Goal: Task Accomplishment & Management: Complete application form

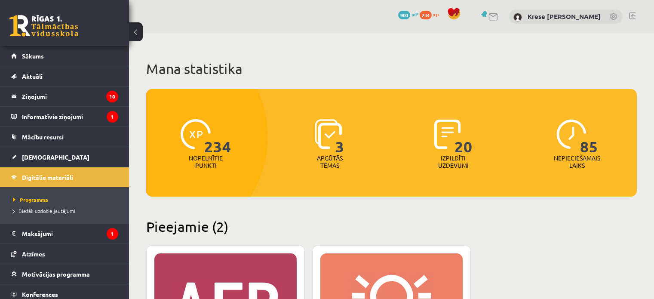
scroll to position [258, 0]
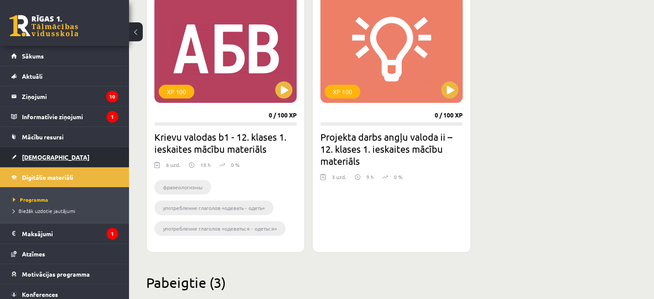
drag, startPoint x: 0, startPoint y: 0, endPoint x: 64, endPoint y: 151, distance: 163.4
click at [64, 151] on link "[DEMOGRAPHIC_DATA]" at bounding box center [64, 157] width 107 height 20
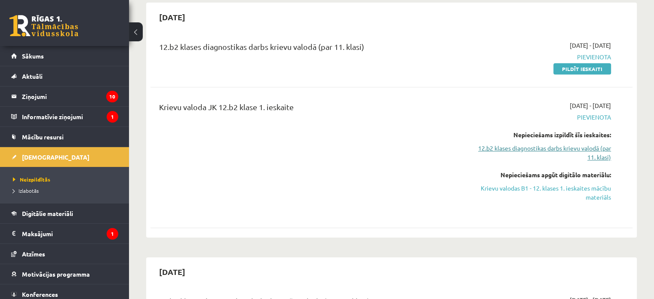
scroll to position [301, 0]
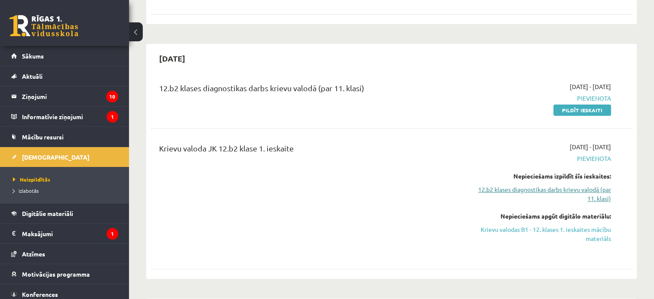
click at [595, 185] on link "12.b2 klases diagnostikas darbs krievu valodā (par 11. klasi)" at bounding box center [540, 194] width 142 height 18
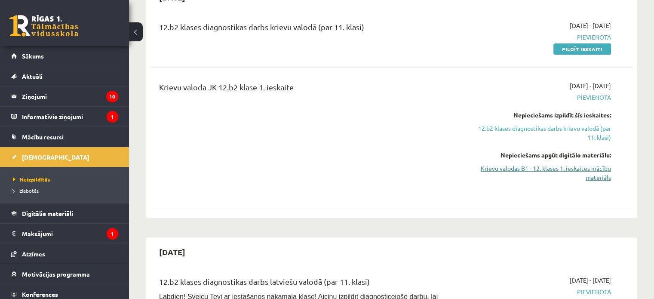
click at [561, 164] on link "Krievu valodas B1 - 12. klases 1. ieskaites mācību materiāls" at bounding box center [540, 173] width 142 height 18
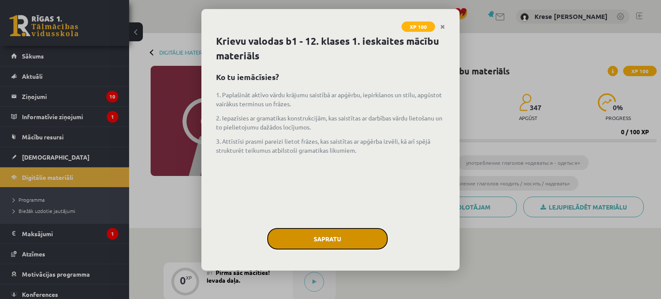
click at [342, 241] on button "Sapratu" at bounding box center [327, 239] width 120 height 22
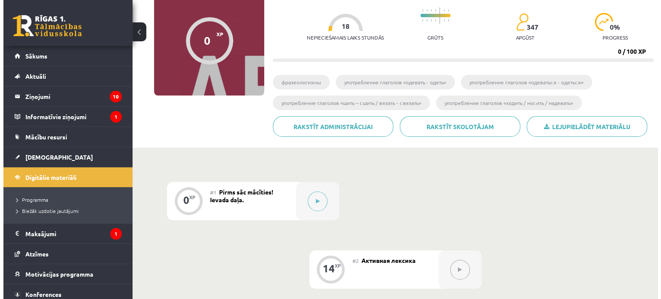
scroll to position [86, 0]
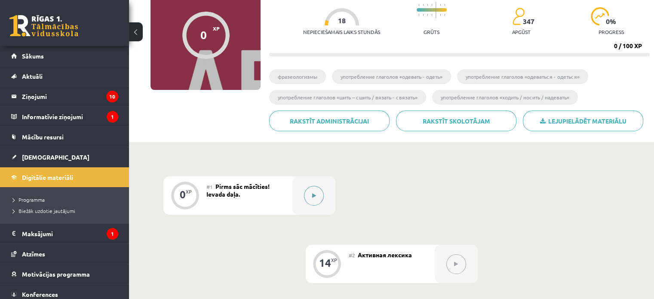
click at [314, 193] on icon at bounding box center [314, 195] width 4 height 5
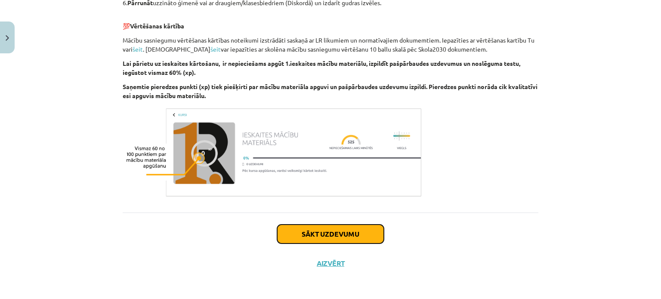
click at [350, 231] on button "Sākt uzdevumu" at bounding box center [330, 233] width 107 height 19
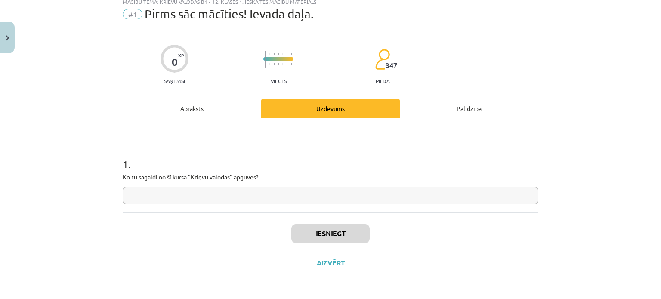
scroll to position [22, 0]
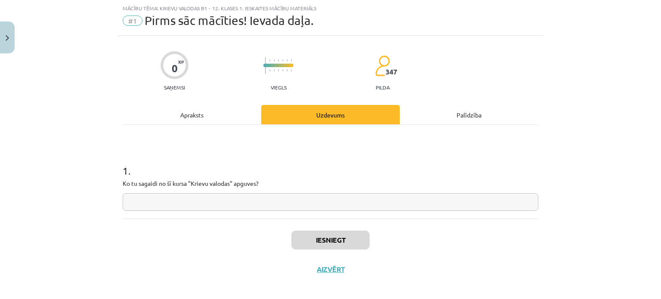
click at [161, 200] on input "text" at bounding box center [330, 202] width 415 height 18
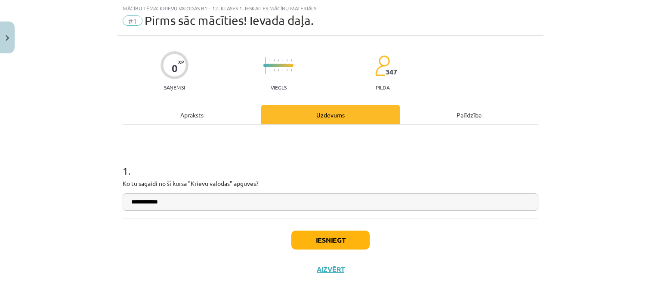
type input "**********"
click at [294, 238] on button "Iesniegt" at bounding box center [330, 240] width 78 height 19
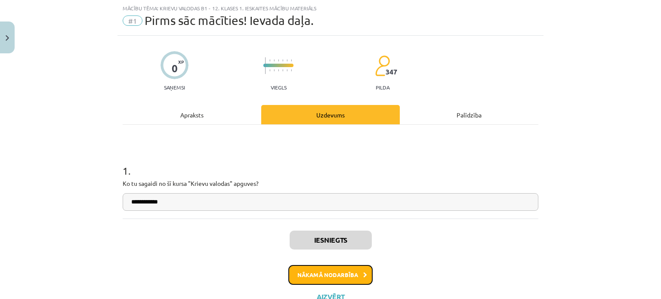
click at [351, 271] on button "Nākamā nodarbība" at bounding box center [330, 275] width 84 height 20
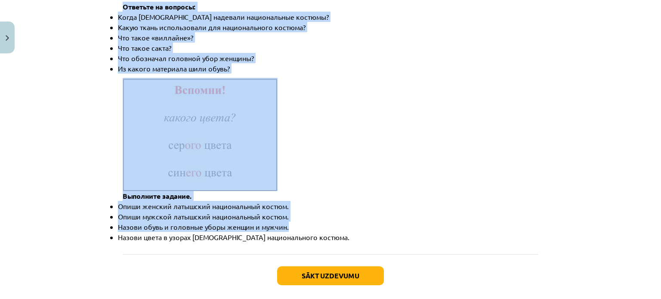
scroll to position [1269, 0]
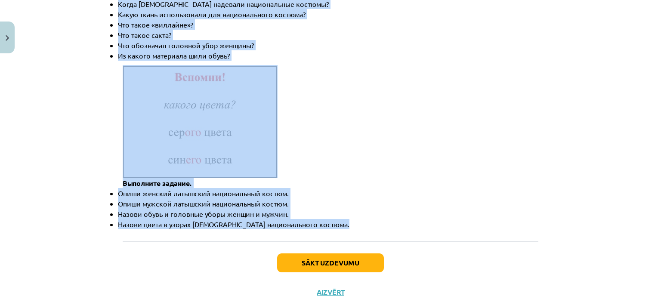
drag, startPoint x: 90, startPoint y: 96, endPoint x: 414, endPoint y: 207, distance: 341.9
click at [414, 207] on div "Mācību tēma: Krievu valodas b1 - 12. klases 1. ieskaites mācību materiāls #2 Ак…" at bounding box center [330, 149] width 661 height 299
copy div "Бусы, вешалка, вещь, витрина, выбрать, деньги, дешёвый, дорогой, доставка, дост…"
click at [357, 188] on li "Опиши женский латышский национальный костюм." at bounding box center [335, 193] width 434 height 10
click at [334, 253] on button "Sākt uzdevumu" at bounding box center [330, 262] width 107 height 19
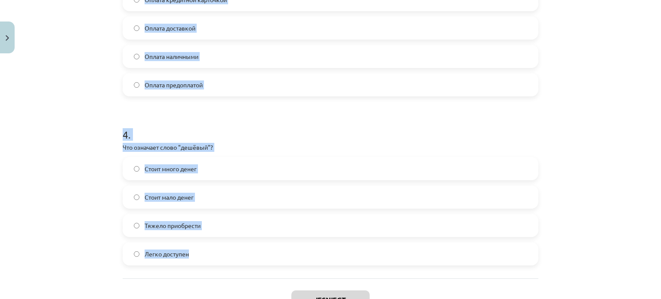
scroll to position [630, 0]
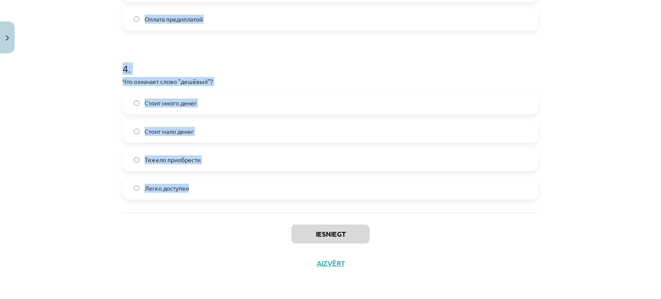
drag, startPoint x: 89, startPoint y: 170, endPoint x: 378, endPoint y: 205, distance: 291.5
click at [378, 205] on div "Mācību tēma: Krievu valodas b1 - 12. klases 1. ieskaites mācību materiāls #2 Ак…" at bounding box center [330, 149] width 661 height 299
copy form "1 . Какое слово лишнее в ряду: платье, брюки, шуба, юбка, туфли? Платье Шуба Ту…"
click at [73, 102] on div "Mācību tēma: Krievu valodas b1 - 12. klases 1. ieskaites mācību materiāls #2 Ак…" at bounding box center [330, 149] width 661 height 299
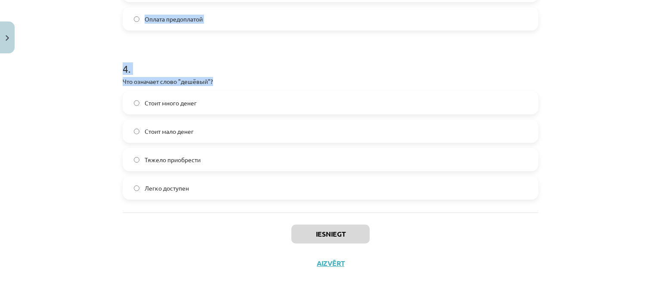
click at [77, 103] on div "Mācību tēma: Krievu valodas b1 - 12. klases 1. ieskaites mācību materiāls #2 Ак…" at bounding box center [330, 149] width 661 height 299
click at [251, 73] on h1 "4 ." at bounding box center [330, 61] width 415 height 27
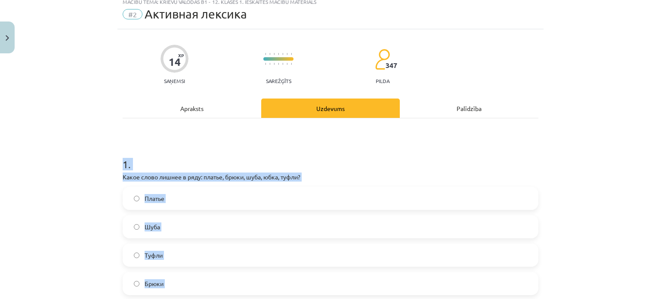
scroll to position [0, 0]
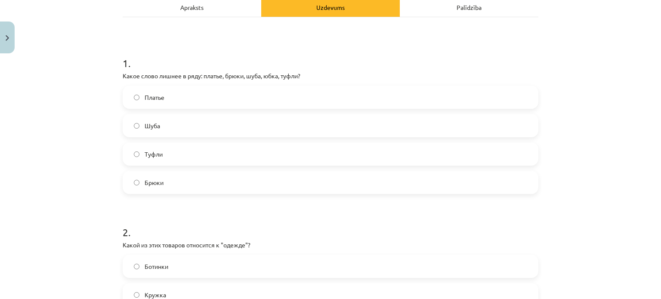
click at [166, 149] on label "Туфли" at bounding box center [330, 154] width 414 height 22
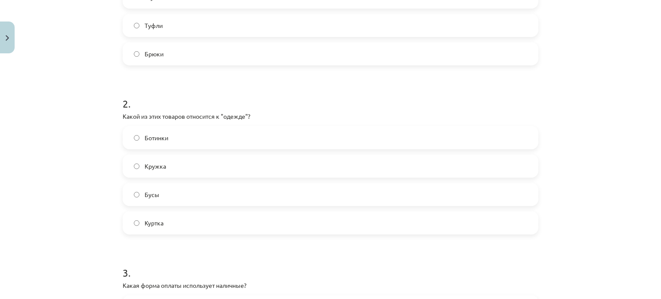
scroll to position [258, 0]
click at [188, 219] on label "Куртка" at bounding box center [330, 223] width 414 height 22
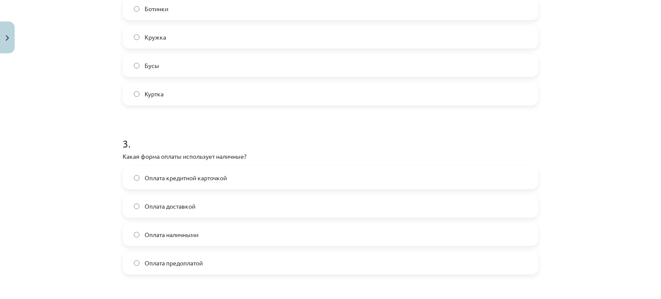
scroll to position [387, 0]
click at [218, 235] on label "Оплата наличными" at bounding box center [330, 234] width 414 height 22
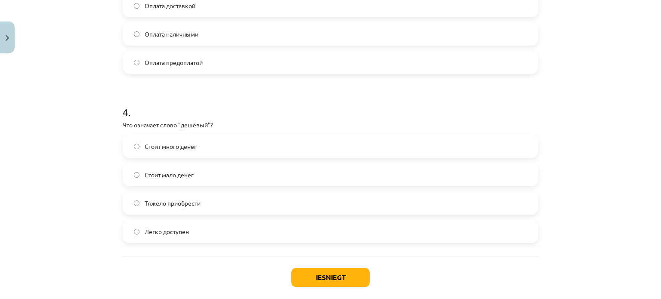
scroll to position [602, 0]
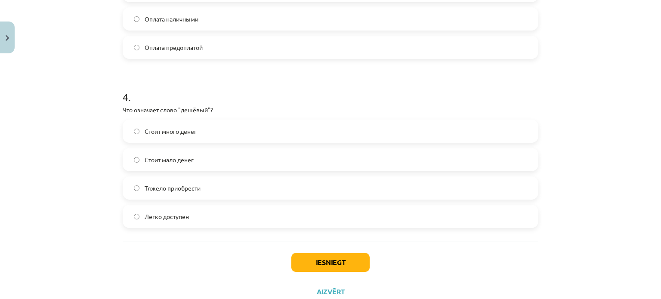
click at [190, 159] on span "Стоит мало денег" at bounding box center [169, 159] width 49 height 9
click at [298, 259] on button "Iesniegt" at bounding box center [330, 262] width 78 height 19
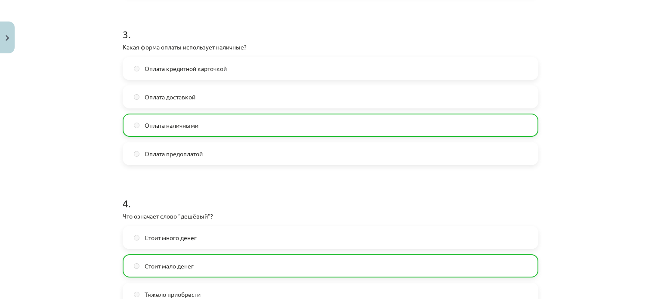
scroll to position [658, 0]
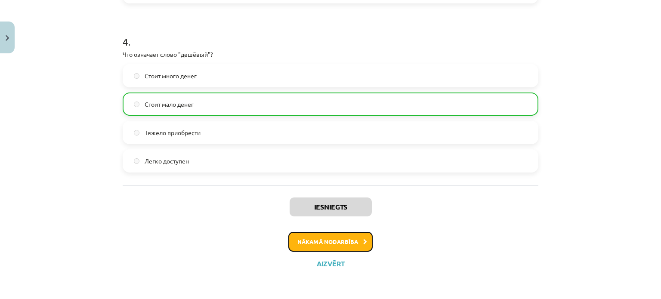
click at [348, 239] on button "Nākamā nodarbība" at bounding box center [330, 242] width 84 height 20
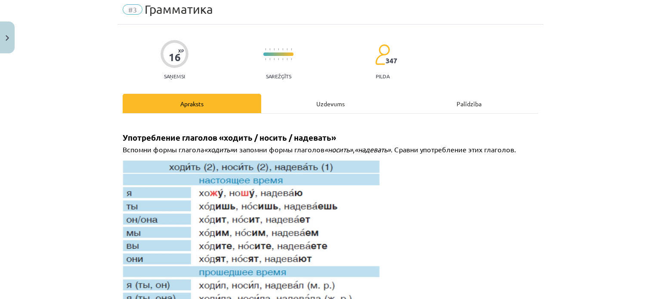
scroll to position [22, 0]
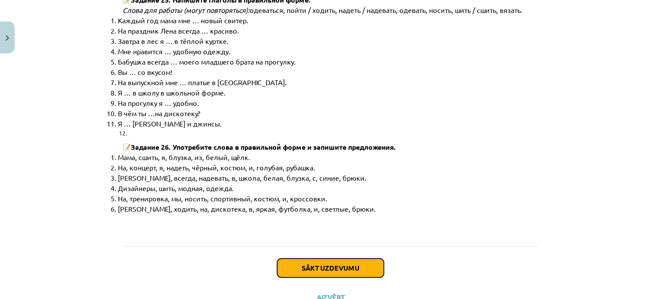
click at [354, 258] on button "Sākt uzdevumu" at bounding box center [330, 267] width 107 height 19
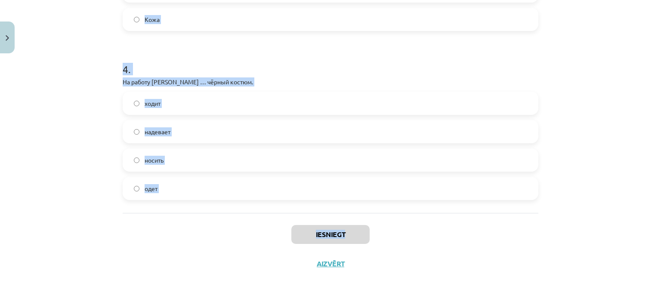
scroll to position [645, 0]
drag, startPoint x: 108, startPoint y: 175, endPoint x: 460, endPoint y: 204, distance: 353.0
click at [460, 204] on div "Mācību tēma: Krievu valodas b1 - 12. klases 1. ieskaites mācību materiāls #3 Гр…" at bounding box center [330, 149] width 661 height 299
copy form "1 . На дискотеку Янис ... (синие джинсы и белая футболка). – На дискотеку мы ..…"
click at [85, 89] on div "Mācību tēma: Krievu valodas b1 - 12. klases 1. ieskaites mācību materiāls #3 Гр…" at bounding box center [330, 149] width 661 height 299
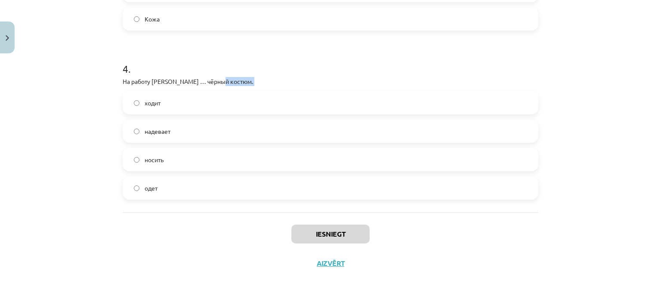
click at [85, 89] on div "Mācību tēma: Krievu valodas b1 - 12. klases 1. ieskaites mācību materiāls #3 Гр…" at bounding box center [330, 149] width 661 height 299
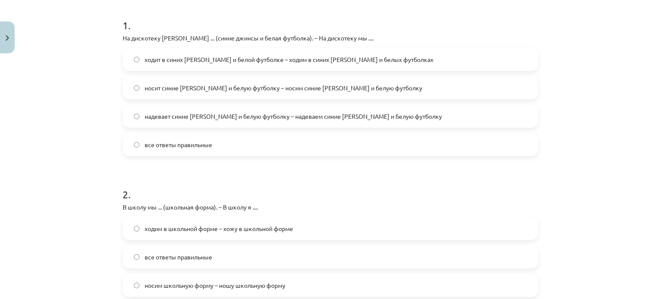
scroll to position [0, 0]
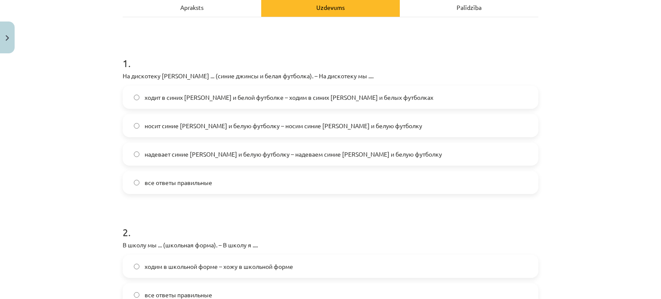
click at [175, 181] on span "все ответы правильные" at bounding box center [179, 182] width 68 height 9
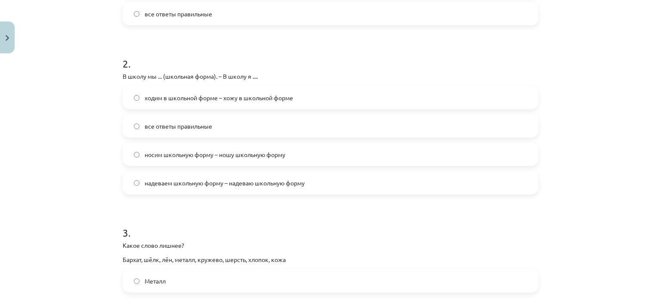
scroll to position [301, 0]
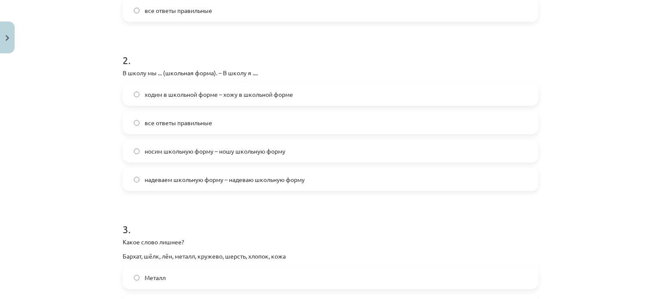
click at [181, 122] on span "все ответы правильные" at bounding box center [179, 122] width 68 height 9
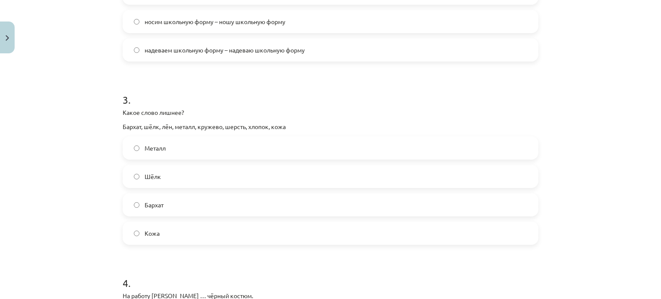
scroll to position [473, 0]
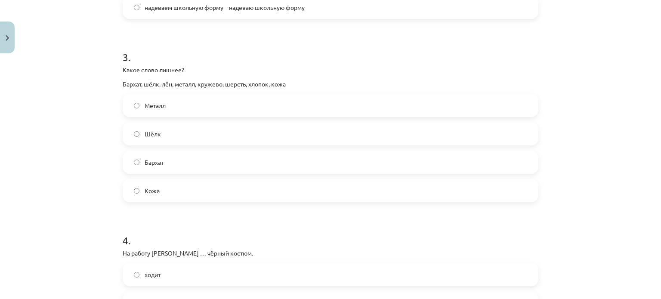
click at [170, 105] on label "Металл" at bounding box center [330, 106] width 414 height 22
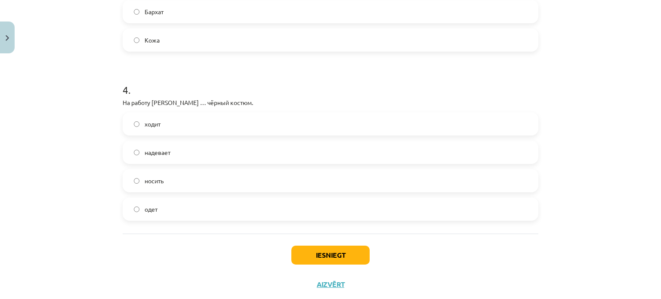
scroll to position [645, 0]
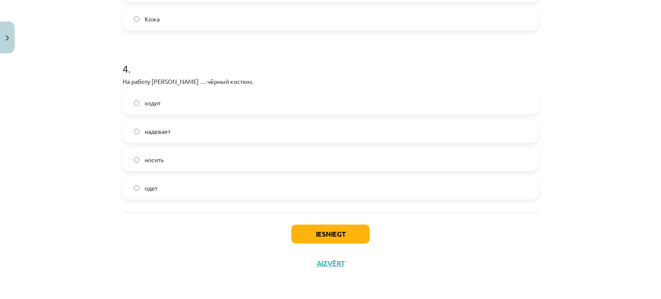
click at [197, 128] on label "надевает" at bounding box center [330, 131] width 414 height 22
click at [346, 230] on button "Iesniegt" at bounding box center [330, 233] width 78 height 19
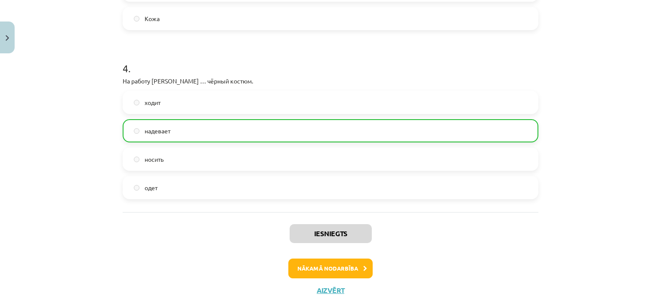
scroll to position [672, 0]
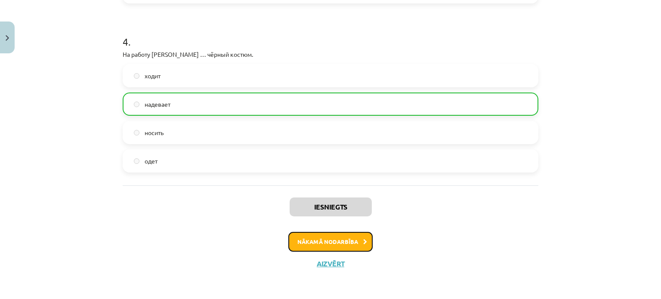
click at [338, 241] on button "Nākamā nodarbība" at bounding box center [330, 242] width 84 height 20
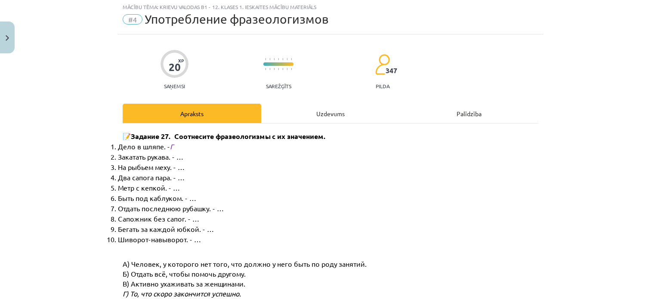
scroll to position [22, 0]
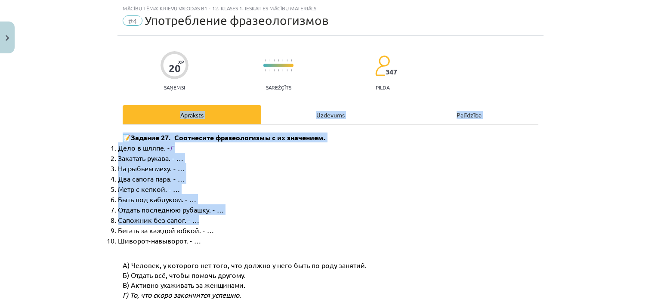
drag, startPoint x: 115, startPoint y: 135, endPoint x: 370, endPoint y: 205, distance: 264.8
click at [383, 212] on div "Mācību tēma: Krievu valodas b1 - 12. klases 1. ieskaites mācību materiāls #4 Уп…" at bounding box center [330, 149] width 661 height 299
click at [108, 125] on div "Mācību tēma: Krievu valodas b1 - 12. klases 1. ieskaites mācību materiāls #4 Уп…" at bounding box center [330, 149] width 661 height 299
click at [123, 137] on span "📝" at bounding box center [127, 137] width 8 height 9
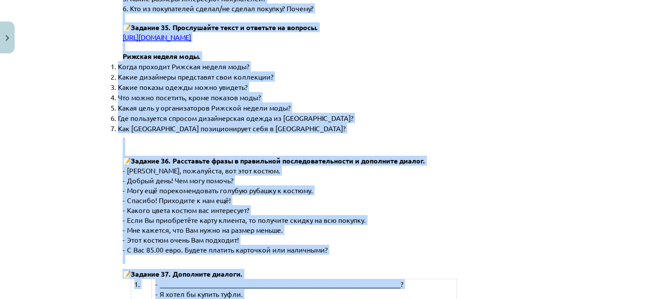
scroll to position [2860, 0]
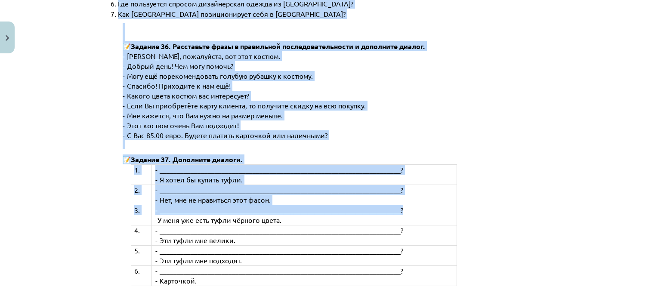
drag, startPoint x: 119, startPoint y: 137, endPoint x: 490, endPoint y: 176, distance: 373.2
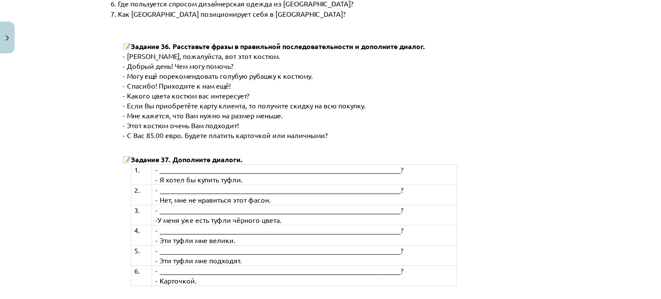
click at [490, 176] on div "1. - ______________________________________________________________________? - …" at bounding box center [334, 225] width 407 height 122
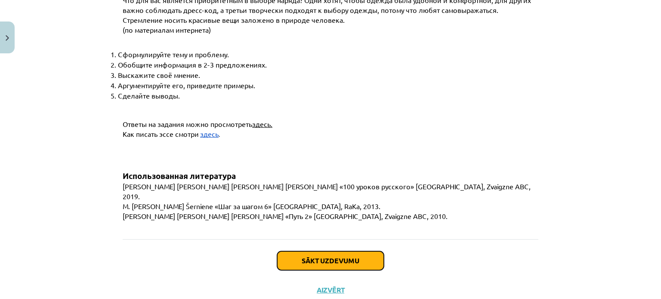
click at [371, 251] on button "Sākt uzdevumu" at bounding box center [330, 260] width 107 height 19
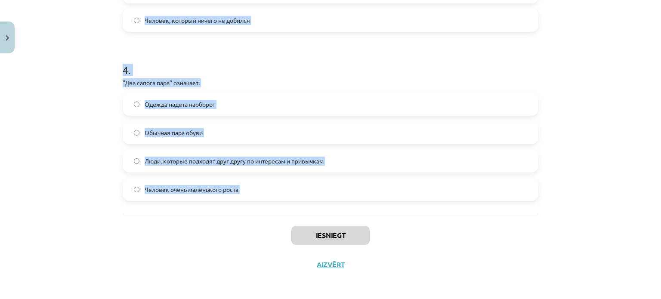
scroll to position [630, 0]
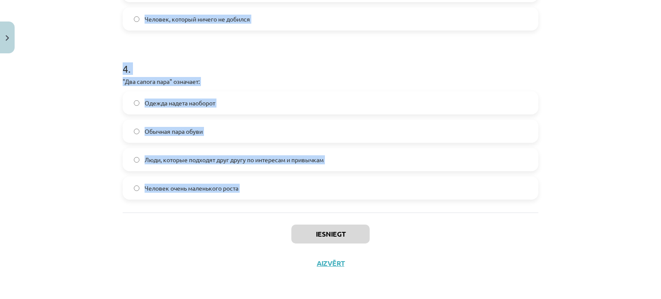
drag, startPoint x: 110, startPoint y: 157, endPoint x: 360, endPoint y: 201, distance: 253.8
click at [360, 201] on div "Mācību tēma: Krievu valodas b1 - 12. klases 1. ieskaites mācību materiāls #4 Уп…" at bounding box center [330, 149] width 661 height 299
copy form "1 . "Шиворот-навыворот" означает: Активно ухаживать за женщинами Одежда надета …"
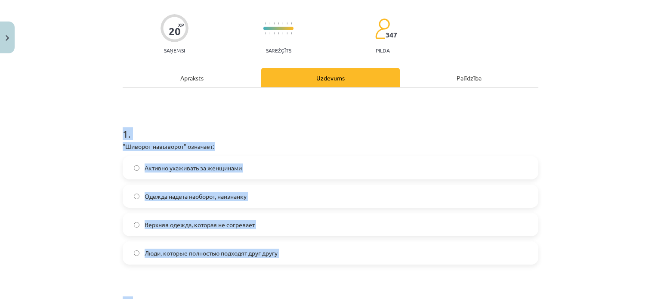
scroll to position [0, 0]
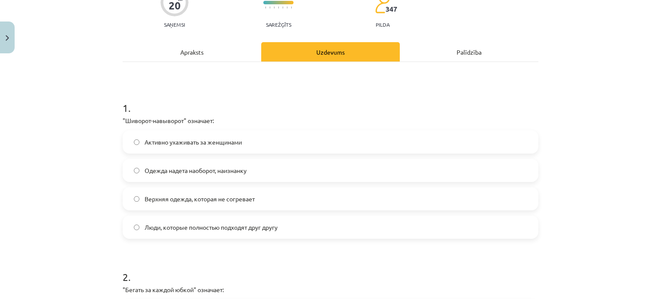
scroll to position [86, 0]
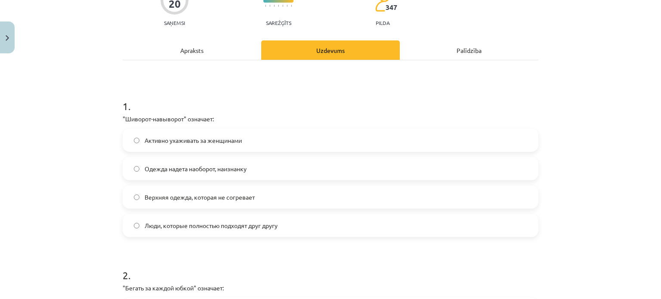
click at [203, 167] on span "Одежда надета наоборот, наизнанку" at bounding box center [196, 168] width 102 height 9
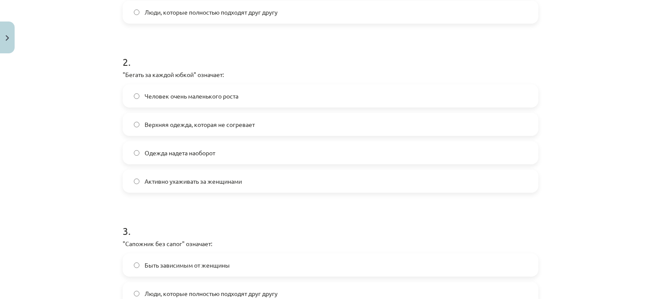
scroll to position [301, 0]
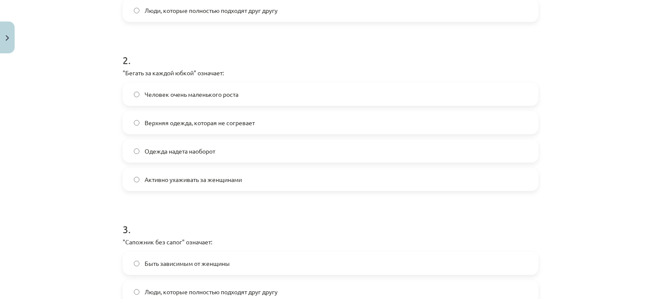
click at [186, 177] on span "Активно ухаживать за женщинами" at bounding box center [193, 179] width 97 height 9
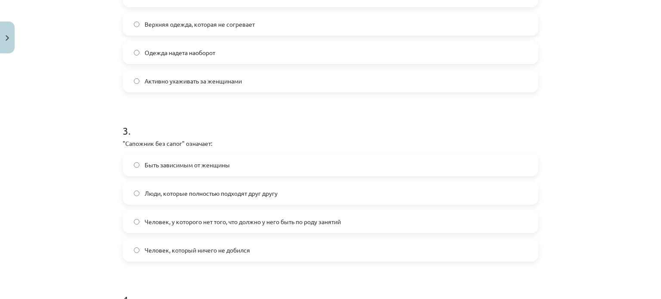
scroll to position [430, 0]
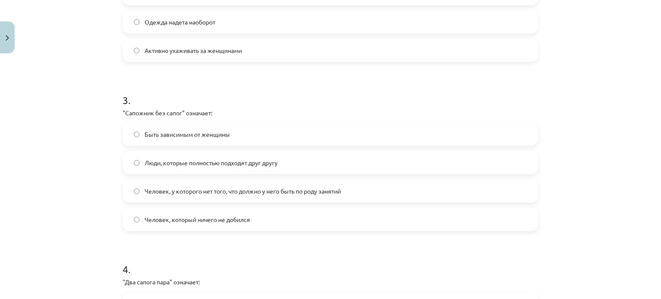
click at [212, 198] on label "Человек, у которого нет того, что должно у него быть по роду занятий" at bounding box center [330, 191] width 414 height 22
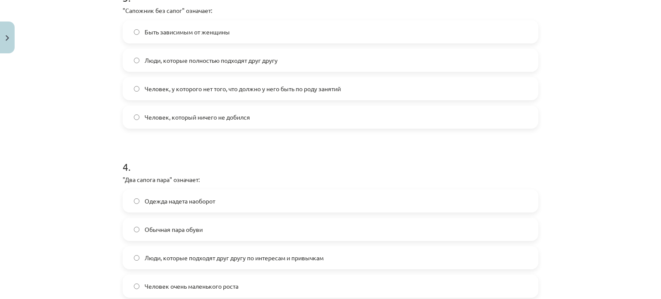
scroll to position [602, 0]
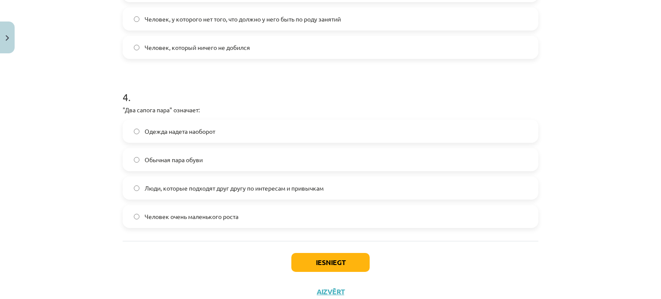
click at [214, 184] on span "Люди, которые подходят друг другу по интересам и привычкам" at bounding box center [234, 188] width 179 height 9
click at [317, 257] on button "Iesniegt" at bounding box center [330, 262] width 78 height 19
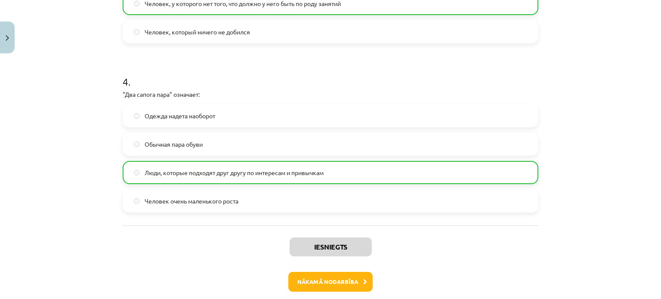
scroll to position [658, 0]
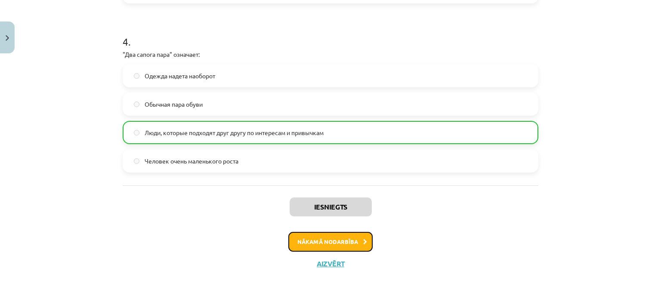
click at [360, 234] on button "Nākamā nodarbība" at bounding box center [330, 242] width 84 height 20
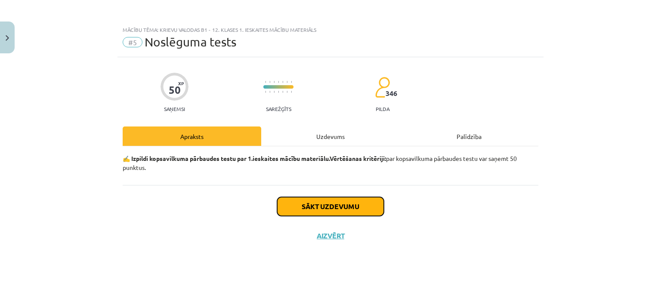
click at [335, 206] on button "Sākt uzdevumu" at bounding box center [330, 206] width 107 height 19
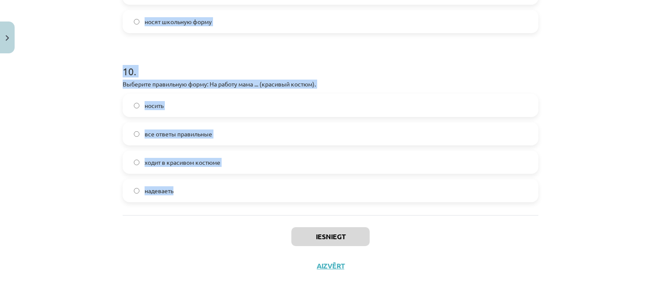
scroll to position [1645, 0]
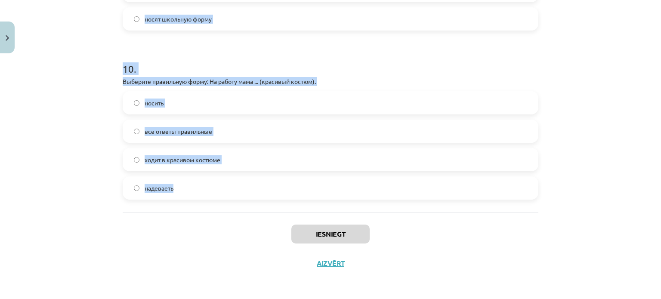
drag, startPoint x: 112, startPoint y: 168, endPoint x: 406, endPoint y: 201, distance: 296.0
click at [406, 201] on div "Mācību tēma: Krievu valodas b1 - 12. klases 1. ieskaites mācību materiāls #5 No…" at bounding box center [330, 149] width 661 height 299
copy form "1 . Классические галстуки шьют из… Шёлка Синтетики Льна Вельвета 2 . Что относи…"
click at [97, 130] on div "Mācību tēma: Krievu valodas b1 - 12. klases 1. ieskaites mācību materiāls #5 No…" at bounding box center [330, 149] width 661 height 299
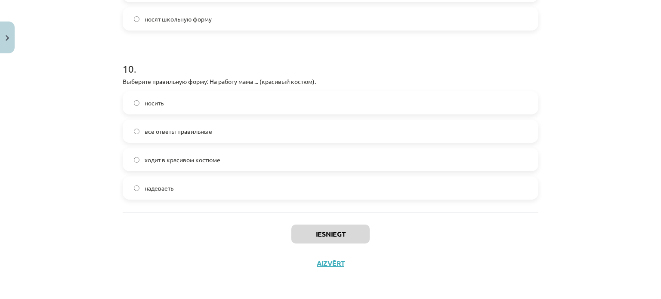
click at [97, 130] on div "Mācību tēma: Krievu valodas b1 - 12. klases 1. ieskaites mācību materiāls #5 No…" at bounding box center [330, 149] width 661 height 299
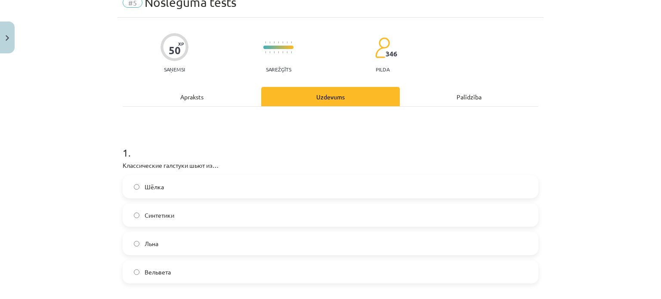
scroll to position [0, 0]
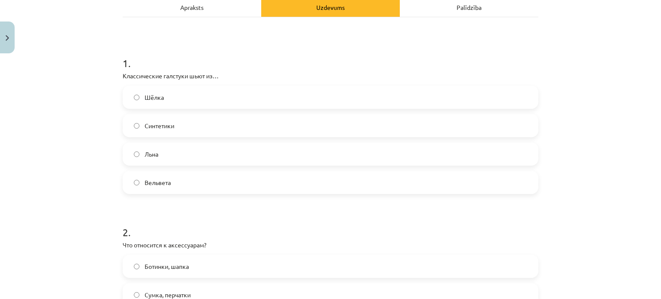
click at [189, 96] on label "Шёлка" at bounding box center [330, 97] width 414 height 22
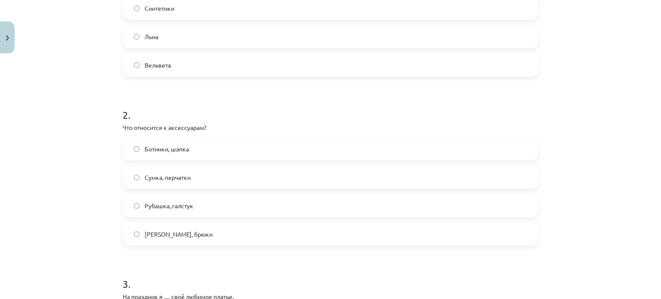
scroll to position [258, 0]
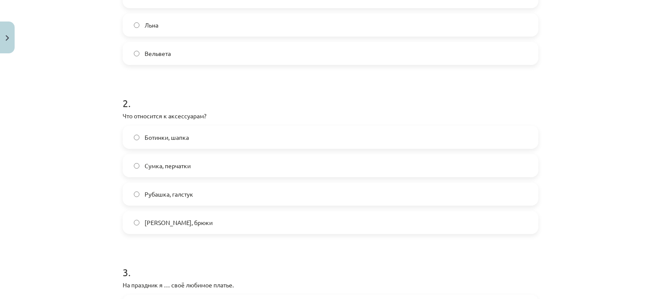
click at [196, 166] on label "Сумка, перчатки" at bounding box center [330, 166] width 414 height 22
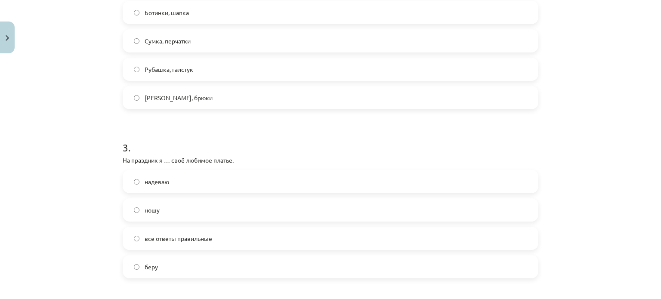
scroll to position [387, 0]
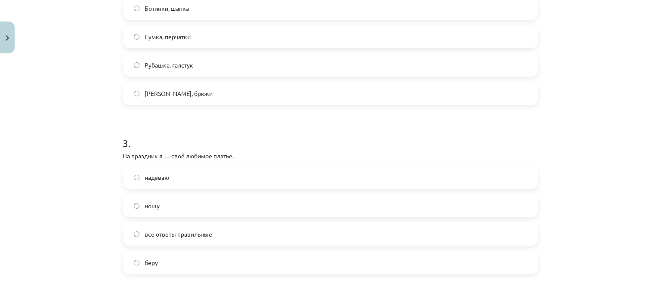
click at [173, 175] on label "надеваю" at bounding box center [330, 177] width 414 height 22
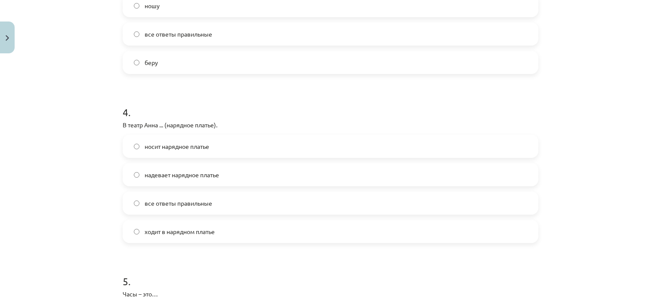
scroll to position [602, 0]
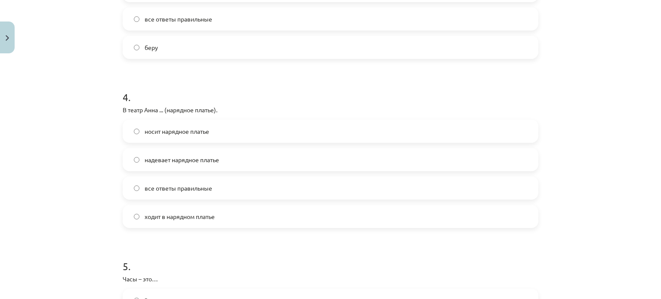
click at [208, 193] on label "все ответы правильные" at bounding box center [330, 188] width 414 height 22
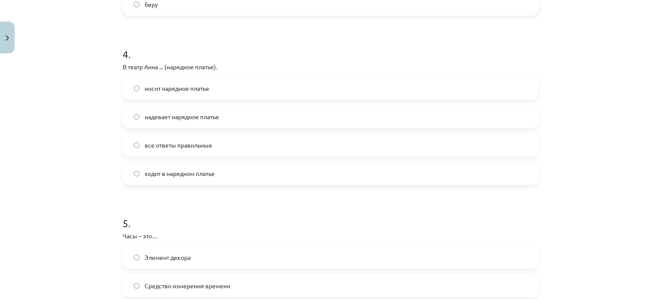
scroll to position [774, 0]
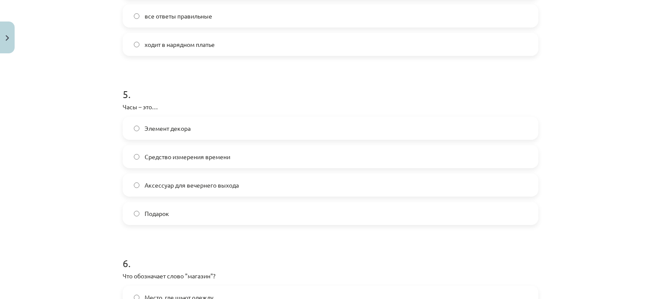
click at [187, 160] on span "Средство измерения времени" at bounding box center [188, 156] width 86 height 9
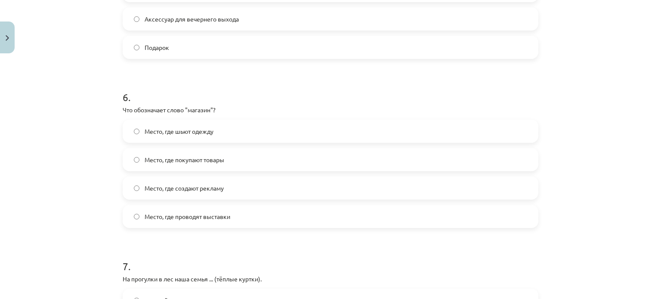
scroll to position [946, 0]
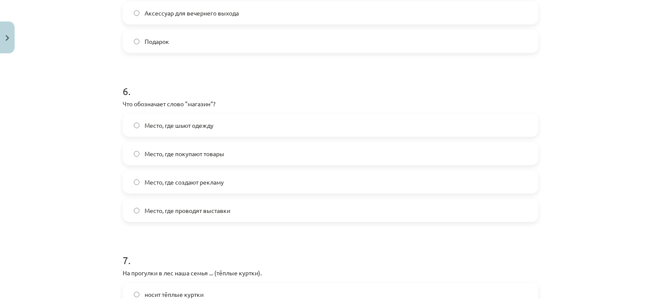
click at [217, 154] on span "Место, где покупают товары" at bounding box center [185, 153] width 80 height 9
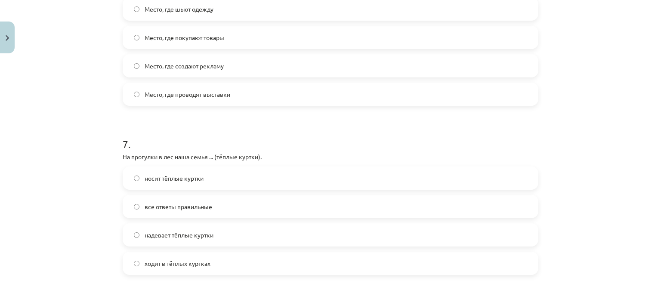
scroll to position [1118, 0]
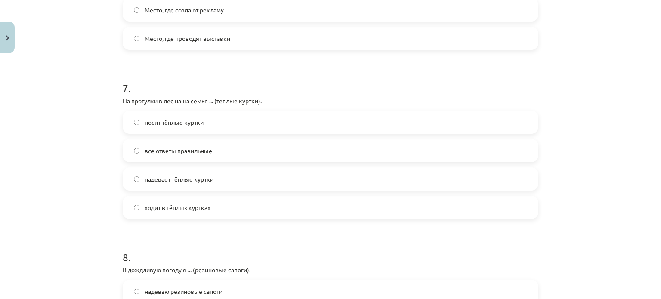
click at [190, 154] on span "все ответы правильные" at bounding box center [179, 150] width 68 height 9
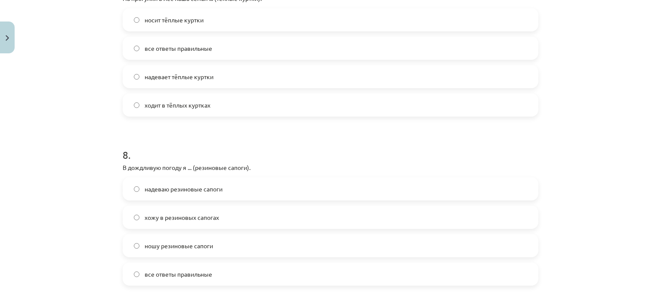
scroll to position [1247, 0]
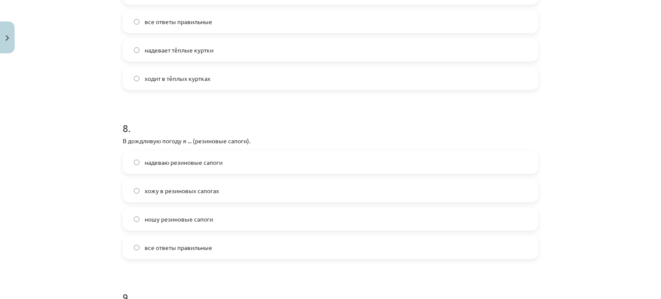
click at [160, 246] on span "все ответы правильные" at bounding box center [179, 247] width 68 height 9
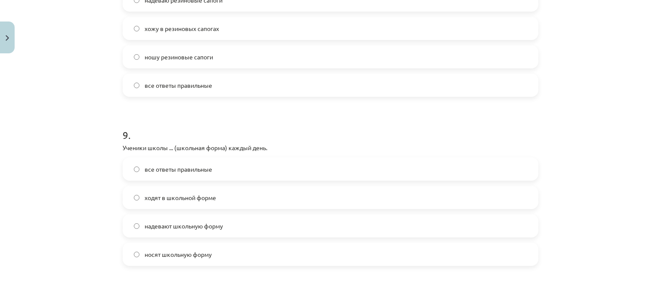
scroll to position [1462, 0]
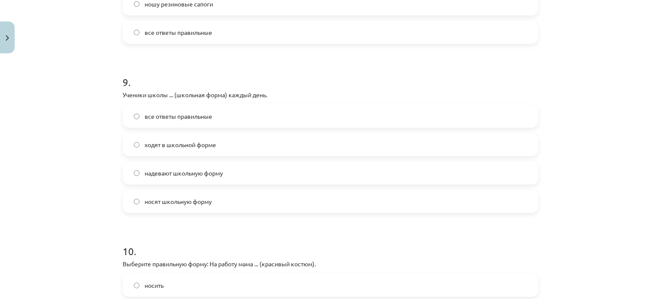
click at [178, 117] on span "все ответы правильные" at bounding box center [179, 116] width 68 height 9
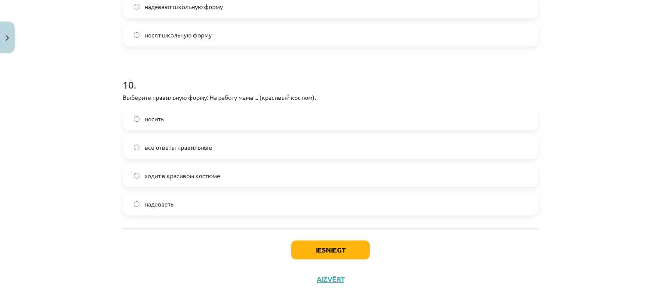
scroll to position [1634, 0]
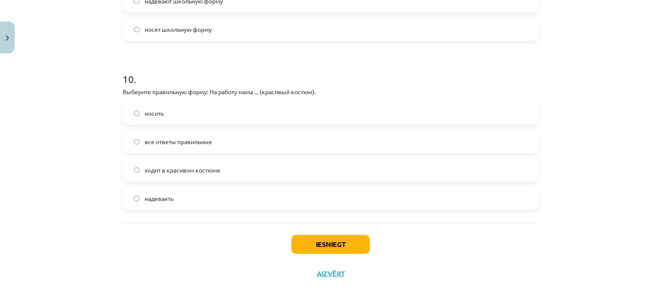
click at [191, 169] on span "ходит в красивом костюме" at bounding box center [183, 170] width 76 height 9
click at [313, 246] on button "Iesniegt" at bounding box center [330, 244] width 78 height 19
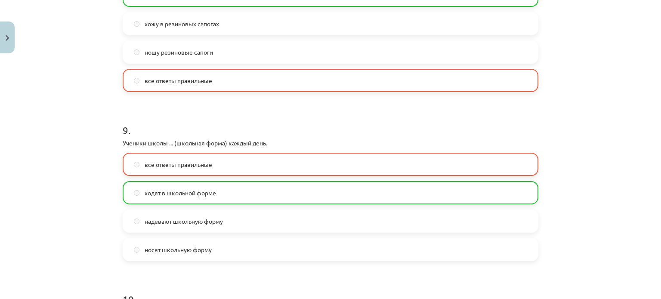
scroll to position [1419, 0]
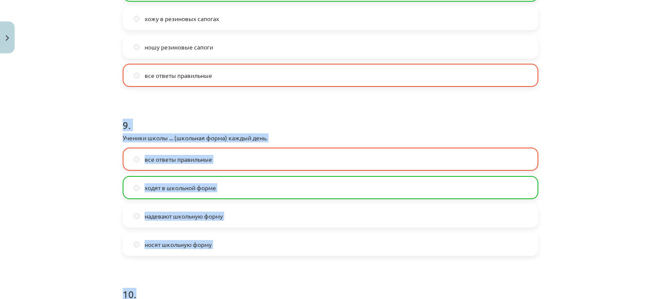
drag, startPoint x: 412, startPoint y: 269, endPoint x: 83, endPoint y: 126, distance: 358.6
click at [87, 123] on div "Mācību tēma: Krievu valodas b1 - 12. klases 1. ieskaites mācību materiāls #5 No…" at bounding box center [330, 149] width 661 height 299
click at [83, 127] on div "Mācību tēma: Krievu valodas b1 - 12. klases 1. ieskaites mācību materiāls #5 No…" at bounding box center [330, 149] width 661 height 299
click at [91, 138] on div "Mācību tēma: Krievu valodas b1 - 12. klases 1. ieskaites mācību materiāls #5 No…" at bounding box center [330, 149] width 661 height 299
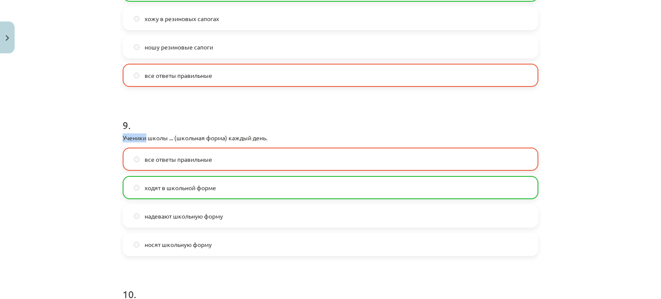
click at [91, 138] on div "Mācību tēma: Krievu valodas b1 - 12. klases 1. ieskaites mācību materiāls #5 No…" at bounding box center [330, 149] width 661 height 299
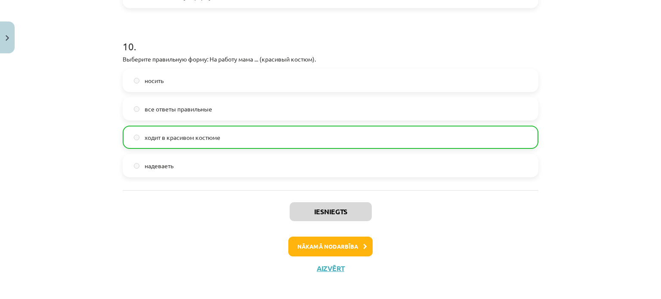
scroll to position [1672, 0]
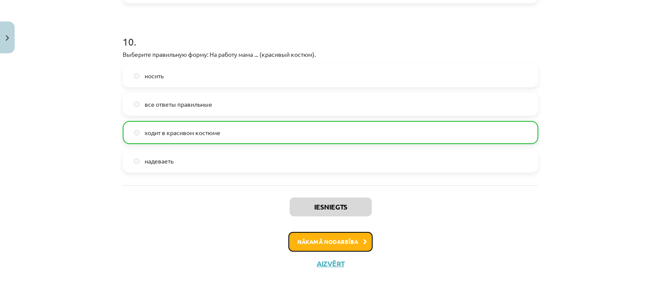
click at [320, 246] on button "Nākamā nodarbība" at bounding box center [330, 242] width 84 height 20
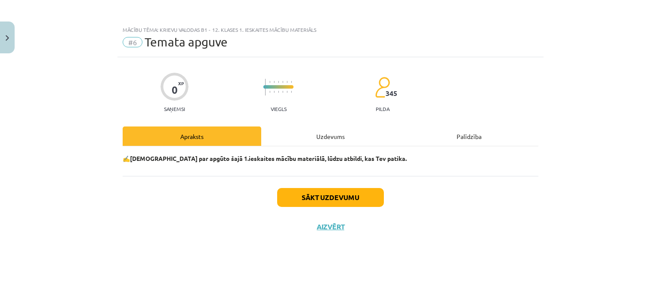
scroll to position [0, 0]
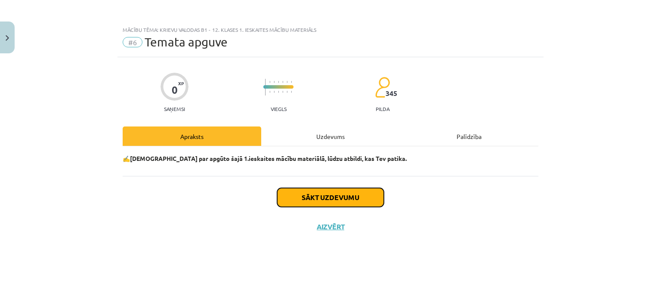
click at [351, 197] on button "Sākt uzdevumu" at bounding box center [330, 197] width 107 height 19
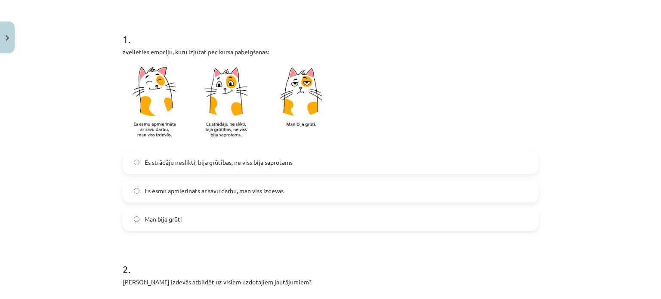
scroll to position [172, 0]
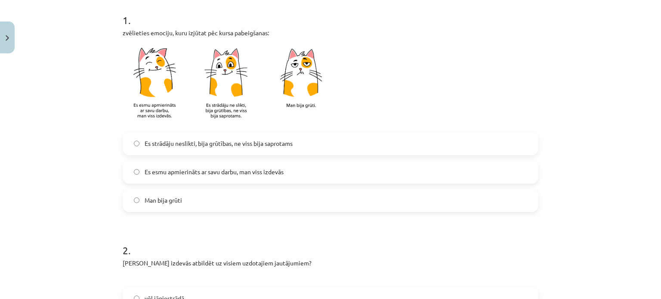
click at [224, 139] on span "Es strādāju neslikti, bija grūtības, ne viss bija saprotams" at bounding box center [219, 143] width 148 height 9
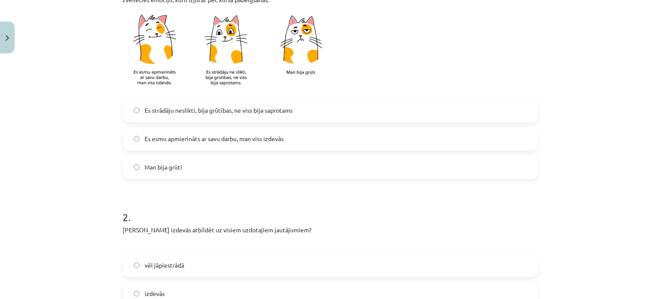
scroll to position [301, 0]
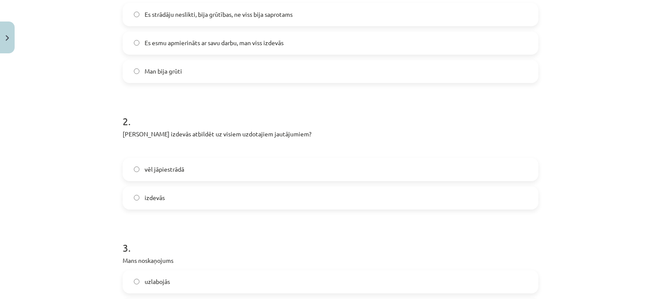
click at [185, 199] on label "izdevās" at bounding box center [330, 198] width 414 height 22
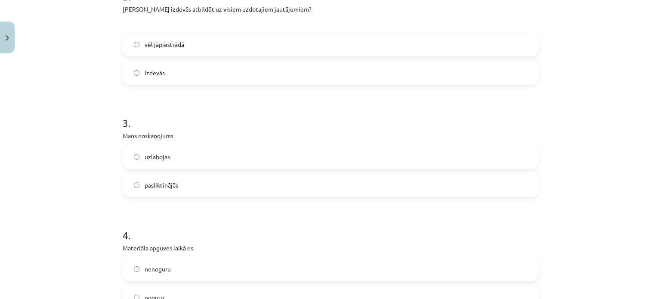
scroll to position [430, 0]
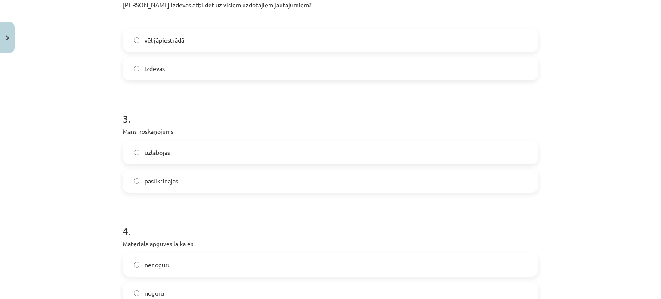
click at [184, 39] on label "vēl jāpiestrādā" at bounding box center [330, 41] width 414 height 22
click at [179, 177] on label "pasliktinājās" at bounding box center [330, 181] width 414 height 22
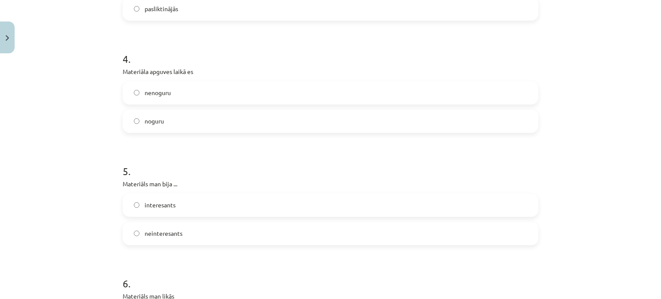
click at [185, 117] on label "noguru" at bounding box center [330, 122] width 414 height 22
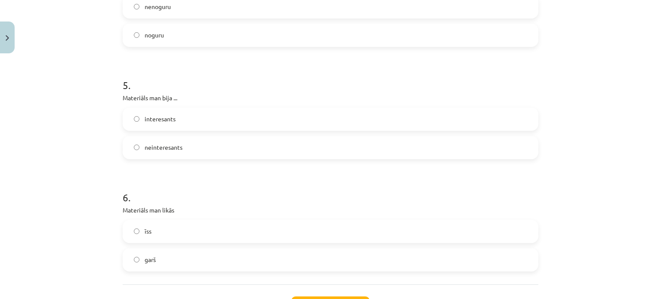
click at [199, 144] on label "neinteresants" at bounding box center [330, 148] width 414 height 22
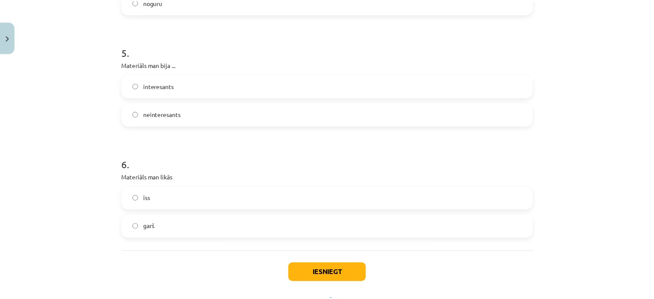
scroll to position [759, 0]
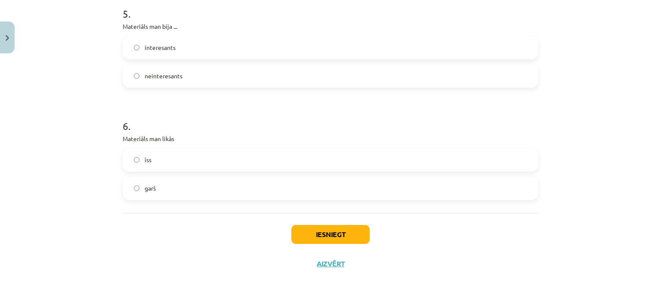
click at [201, 184] on label "garš" at bounding box center [330, 189] width 414 height 22
click at [359, 234] on button "Iesniegt" at bounding box center [330, 234] width 78 height 19
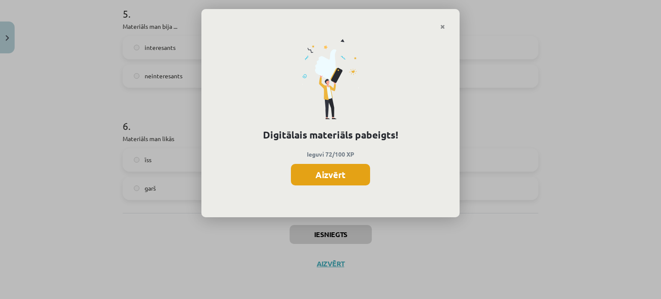
click at [321, 170] on button "Aizvērt" at bounding box center [330, 175] width 79 height 22
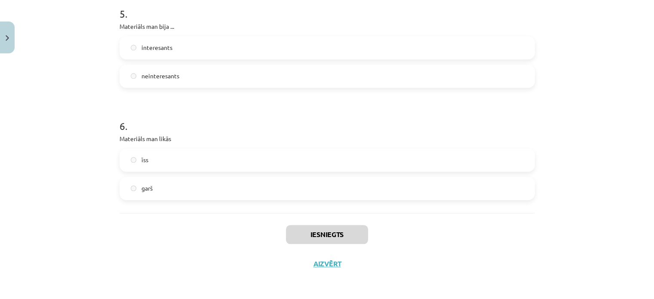
click at [185, 184] on label "garš" at bounding box center [327, 189] width 414 height 22
drag, startPoint x: 184, startPoint y: 161, endPoint x: 183, endPoint y: 175, distance: 14.2
click at [184, 162] on label "īss" at bounding box center [327, 160] width 414 height 22
click at [184, 181] on label "garš" at bounding box center [327, 189] width 414 height 22
click at [322, 268] on div "Iesniegts Aizvērt" at bounding box center [327, 243] width 415 height 60
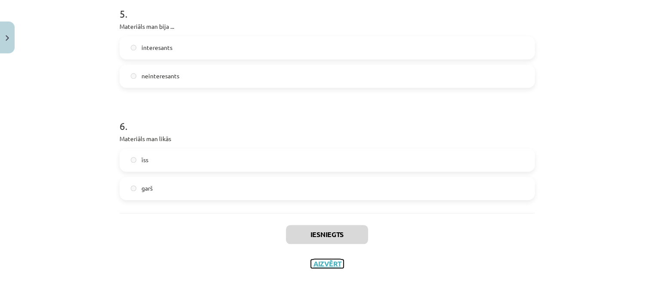
click at [321, 262] on button "Aizvērt" at bounding box center [327, 263] width 33 height 9
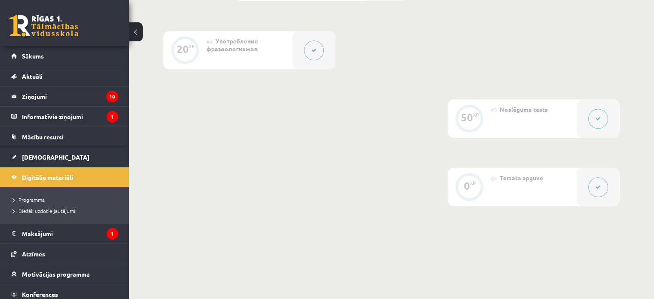
scroll to position [365, 0]
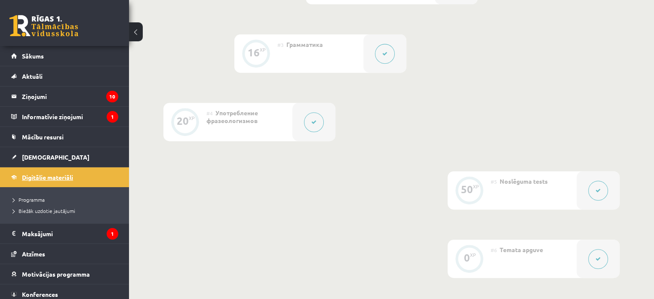
click at [45, 175] on span "Digitālie materiāli" at bounding box center [47, 177] width 51 height 8
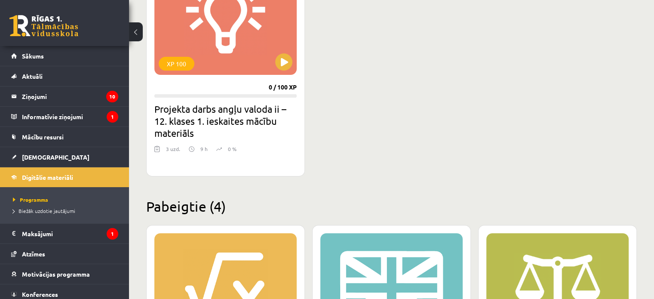
scroll to position [215, 0]
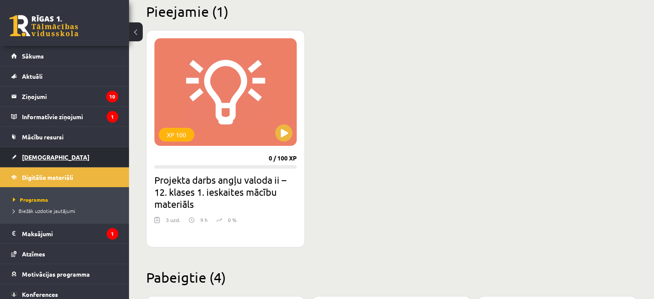
click at [53, 154] on link "[DEMOGRAPHIC_DATA]" at bounding box center [64, 157] width 107 height 20
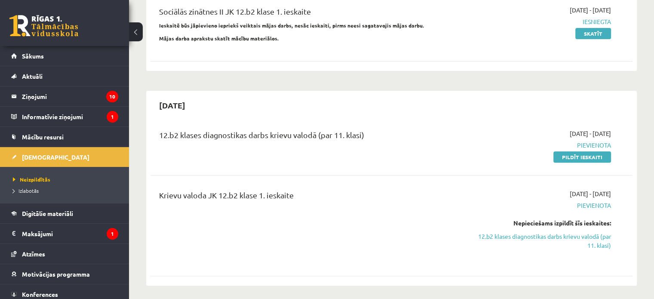
scroll to position [301, 0]
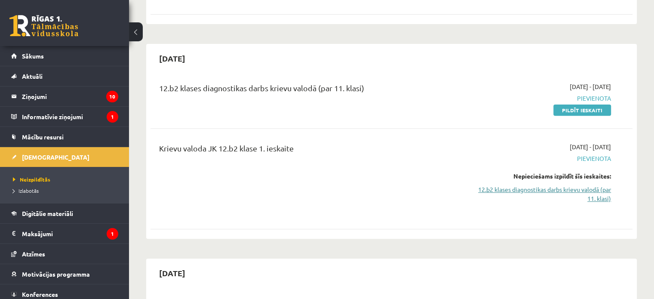
click at [571, 185] on link "12.b2 klases diagnostikas darbs krievu valodā (par 11. klasi)" at bounding box center [540, 194] width 142 height 18
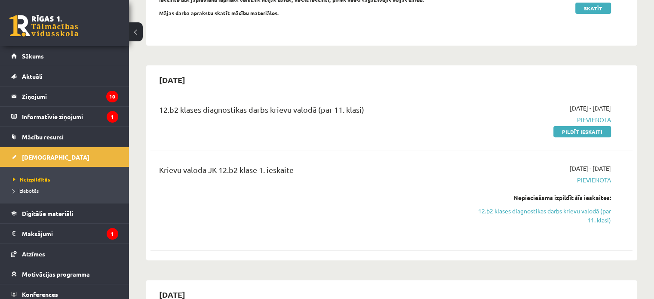
scroll to position [276, 0]
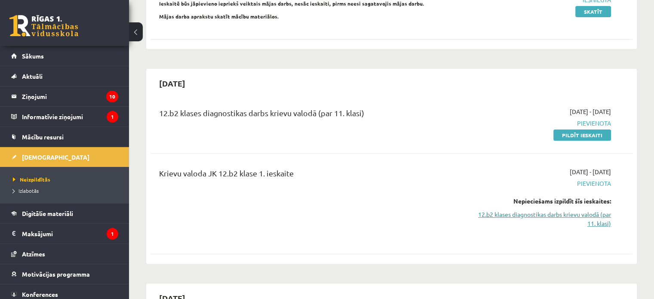
click at [583, 210] on link "12.b2 klases diagnostikas darbs krievu valodā (par 11. klasi)" at bounding box center [540, 219] width 142 height 18
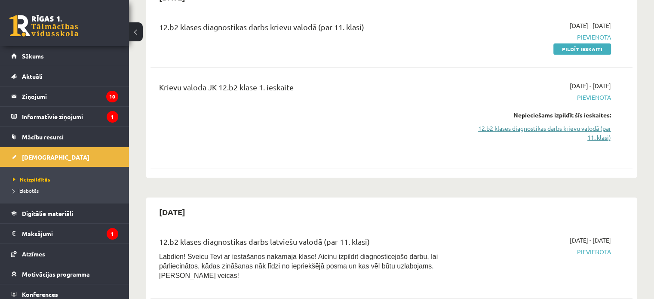
click at [566, 124] on link "12.b2 klases diagnostikas darbs krievu valodā (par 11. klasi)" at bounding box center [540, 133] width 142 height 18
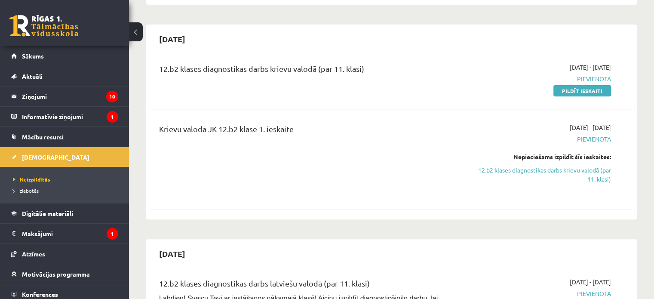
scroll to position [319, 0]
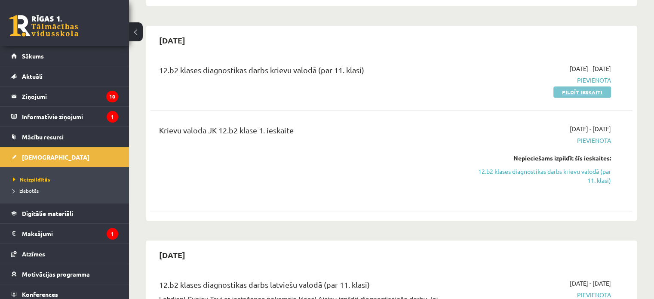
click at [579, 86] on link "Pildīt ieskaiti" at bounding box center [582, 91] width 58 height 11
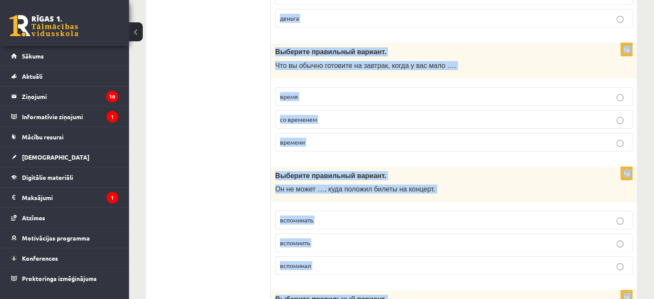
scroll to position [3382, 0]
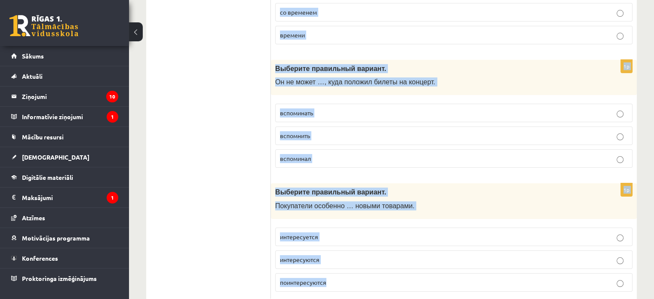
drag, startPoint x: 275, startPoint y: 83, endPoint x: 535, endPoint y: 275, distance: 322.9
copy form "Выберите правильный вариант. Обычно я … в 6:30. проснусь просыпаюсь проснулся 1…"
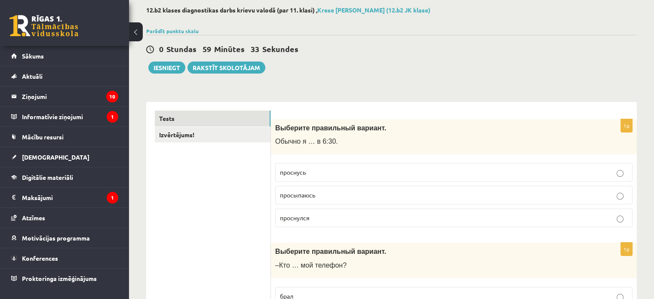
scroll to position [129, 0]
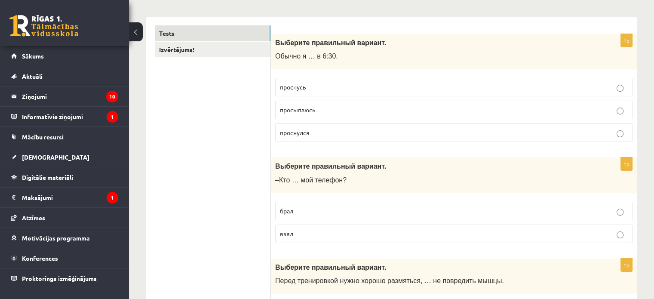
click at [331, 110] on p "просыпаюсь" at bounding box center [454, 109] width 348 height 9
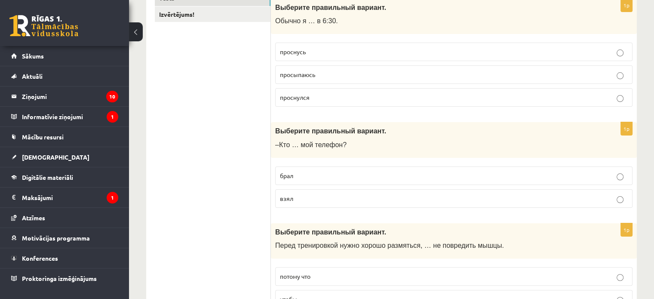
scroll to position [215, 0]
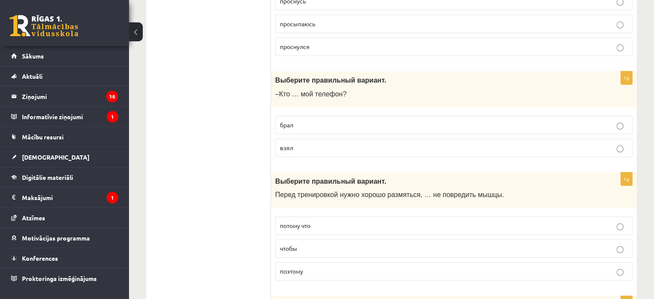
click at [332, 143] on p "взял" at bounding box center [454, 147] width 348 height 9
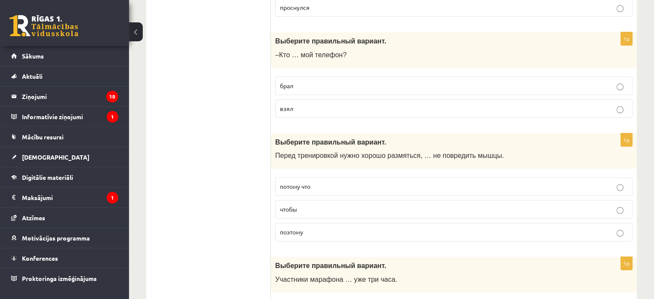
scroll to position [301, 0]
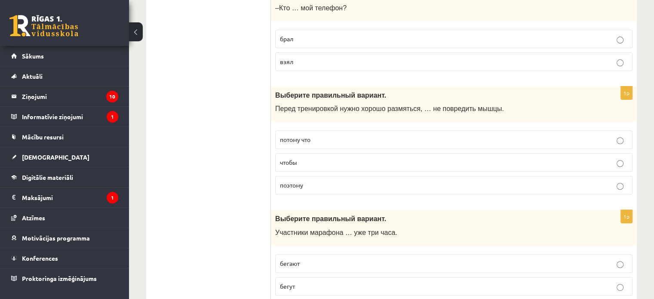
click at [310, 156] on label "чтобы" at bounding box center [453, 162] width 357 height 18
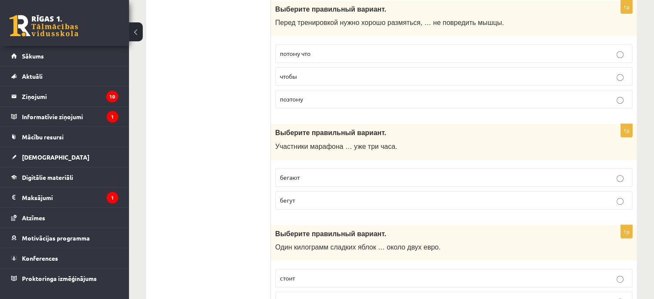
click at [317, 199] on p "бегут" at bounding box center [454, 200] width 348 height 9
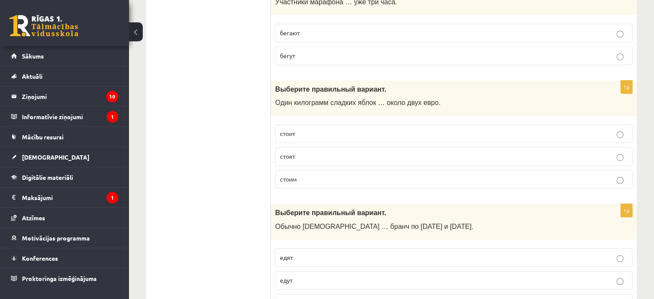
scroll to position [559, 0]
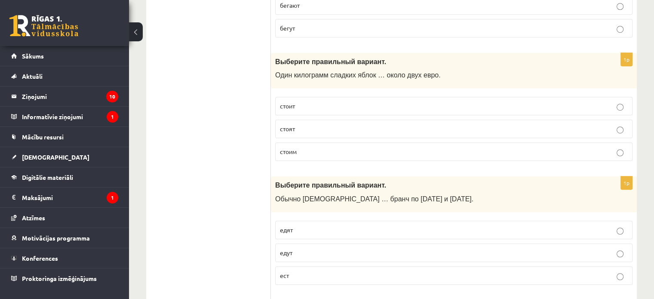
click at [330, 105] on p "стоит" at bounding box center [454, 105] width 348 height 9
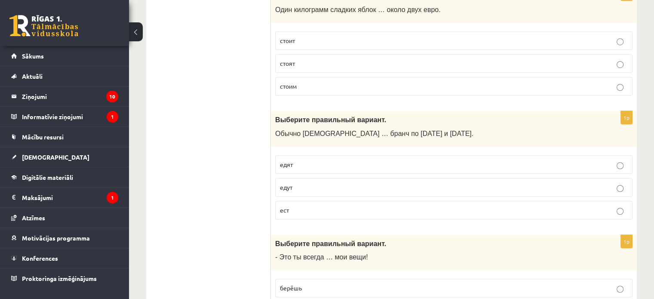
scroll to position [645, 0]
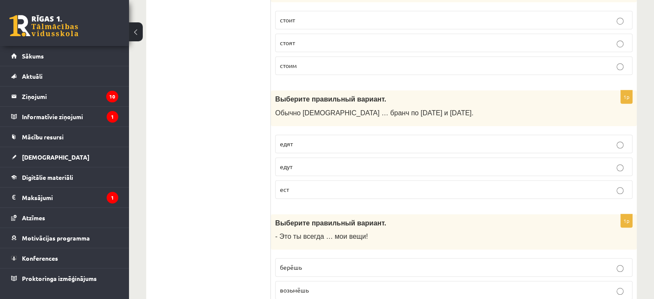
click at [301, 143] on p "едят" at bounding box center [454, 143] width 348 height 9
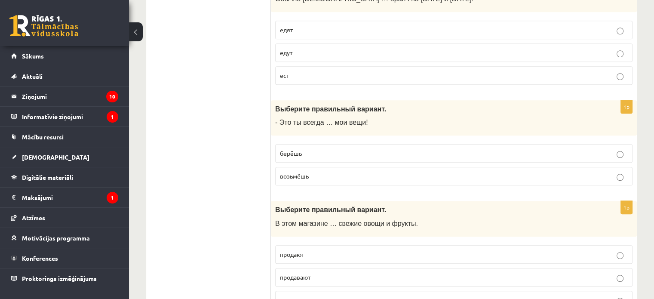
scroll to position [774, 0]
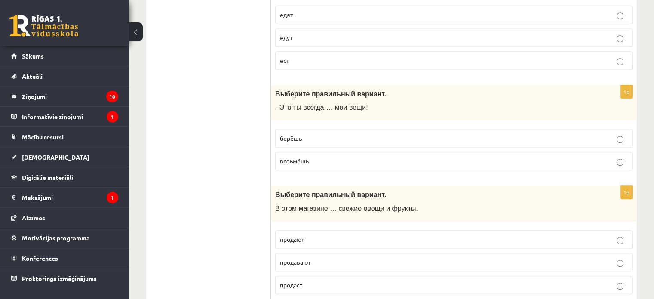
click at [336, 130] on label "берёшь" at bounding box center [453, 138] width 357 height 18
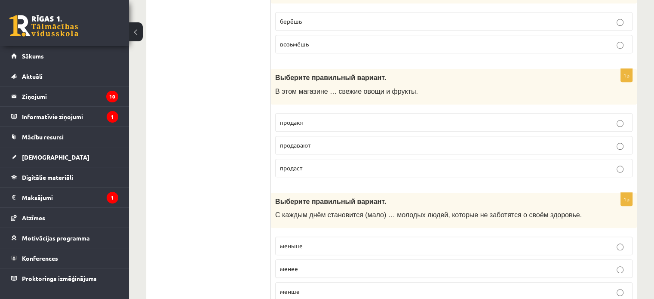
scroll to position [903, 0]
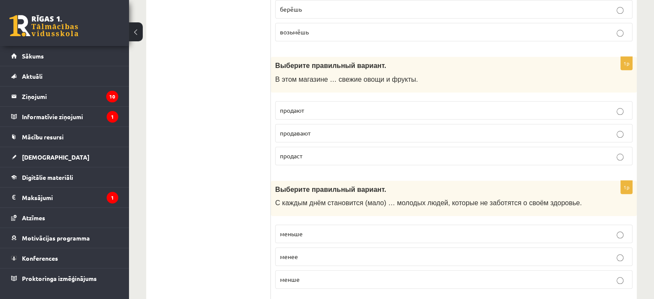
click at [314, 106] on p "продают" at bounding box center [454, 110] width 348 height 9
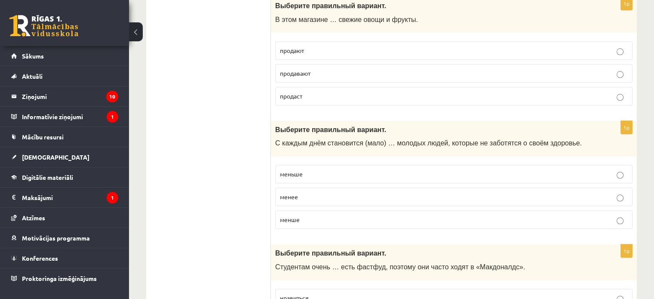
scroll to position [989, 0]
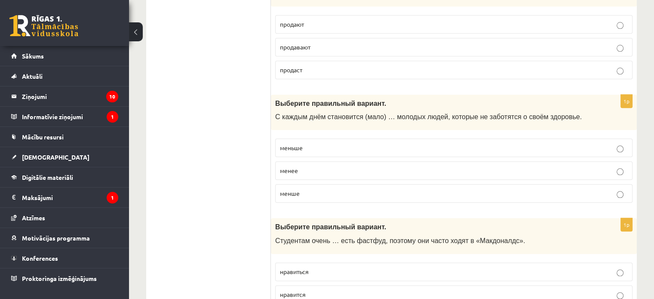
click at [309, 143] on p "меньше" at bounding box center [454, 147] width 348 height 9
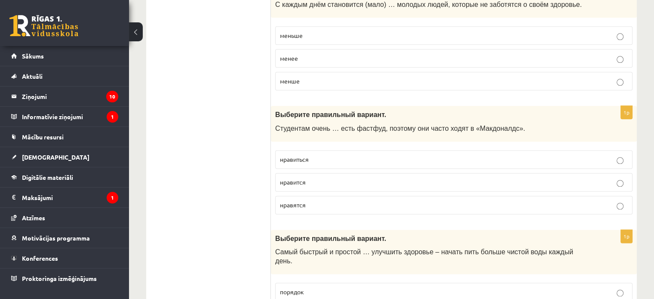
scroll to position [1118, 0]
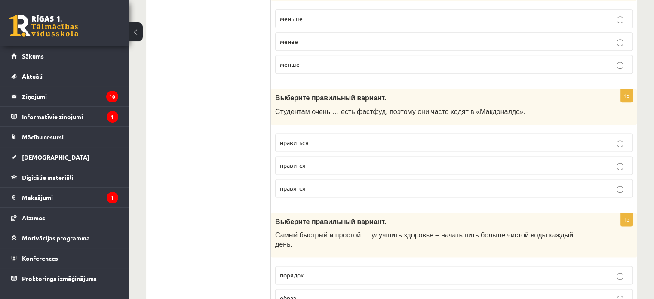
click at [320, 138] on p "нравиться" at bounding box center [454, 142] width 348 height 9
click at [320, 156] on label "нравится" at bounding box center [453, 165] width 357 height 18
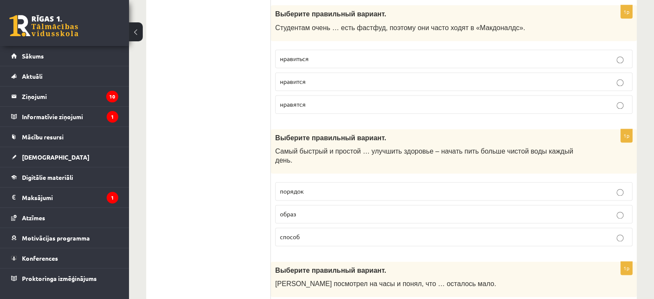
scroll to position [1204, 0]
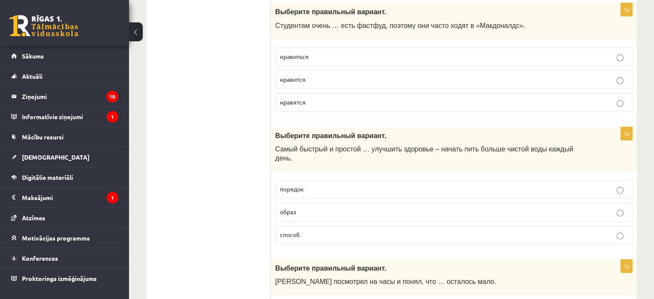
click at [311, 230] on p "способ" at bounding box center [454, 234] width 348 height 9
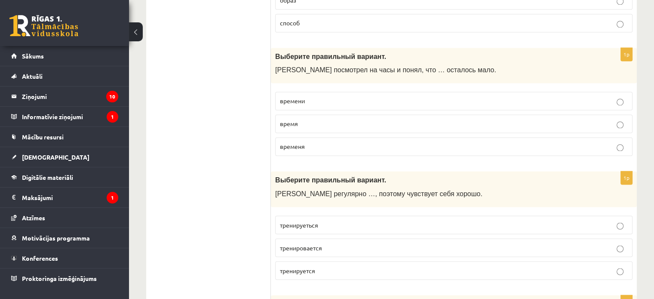
scroll to position [1419, 0]
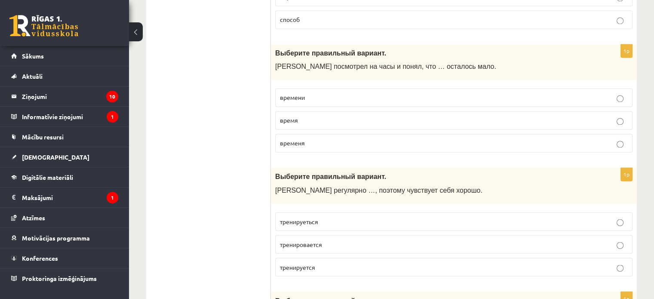
click at [310, 93] on p "времени" at bounding box center [454, 97] width 348 height 9
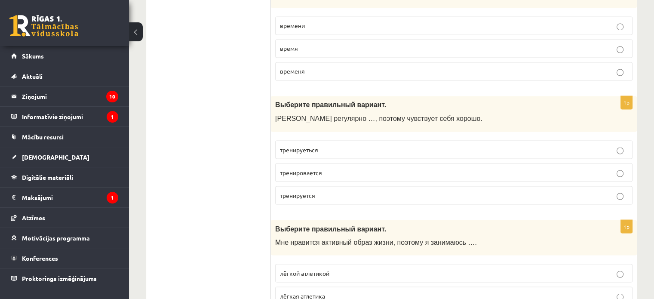
scroll to position [1505, 0]
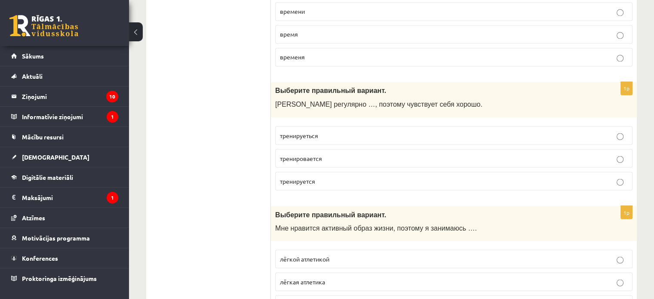
click at [334, 131] on p "тренируеться" at bounding box center [454, 135] width 348 height 9
click at [376, 176] on p "тренируется" at bounding box center [454, 180] width 348 height 9
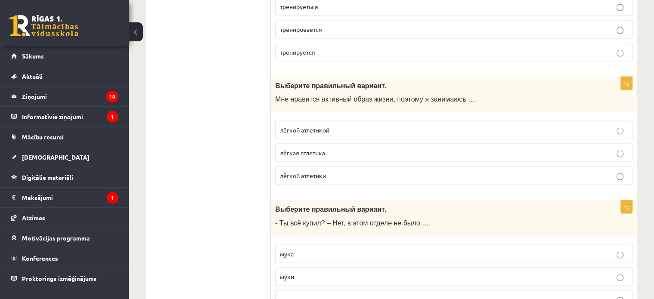
scroll to position [1634, 0]
click at [358, 125] on p "лёгкой атлетикой" at bounding box center [454, 129] width 348 height 9
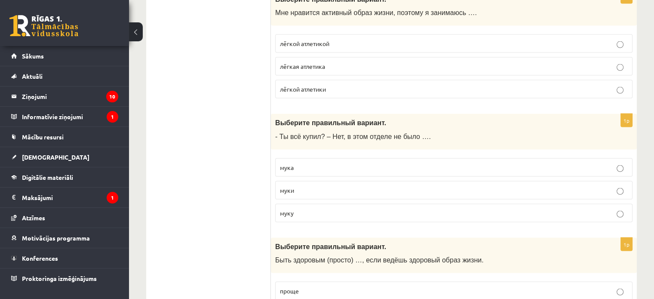
scroll to position [1763, 0]
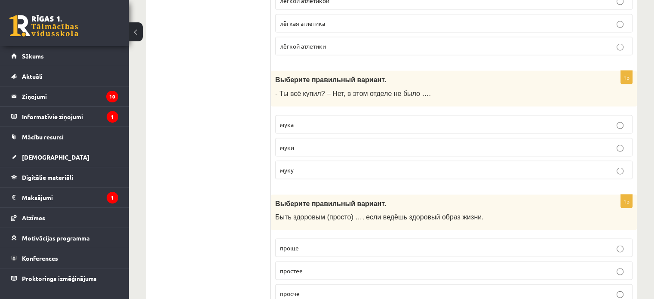
click at [348, 143] on p "муки" at bounding box center [454, 147] width 348 height 9
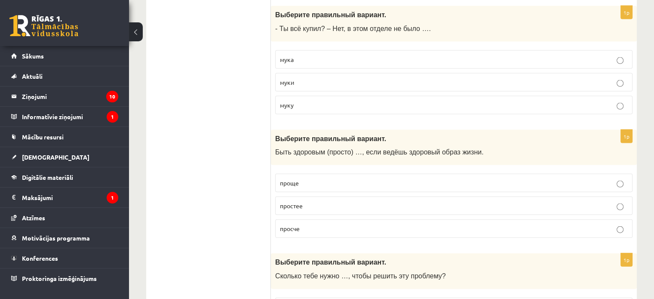
scroll to position [1849, 0]
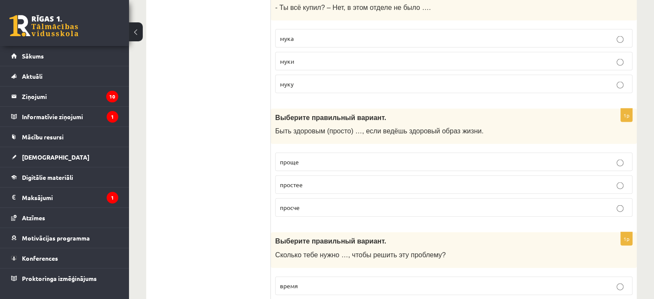
click at [313, 157] on p "проще" at bounding box center [454, 161] width 348 height 9
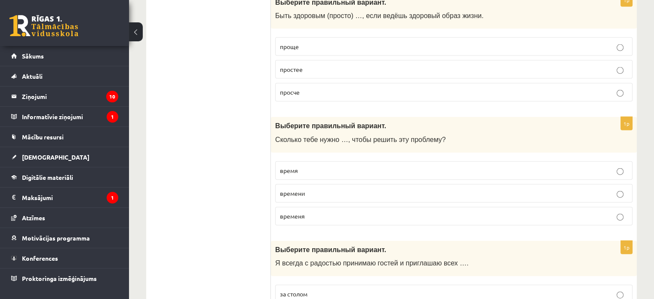
scroll to position [1978, 0]
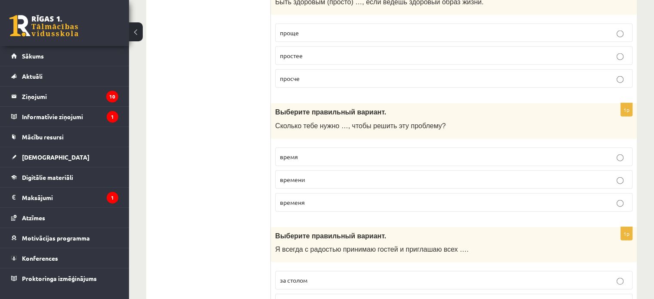
click at [322, 175] on p "времени" at bounding box center [454, 179] width 348 height 9
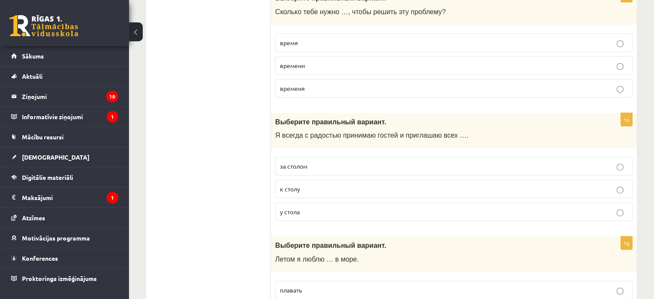
scroll to position [2107, 0]
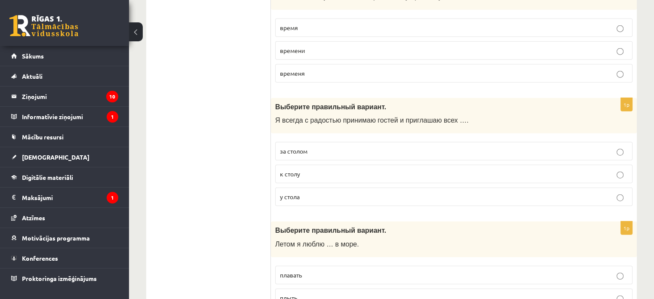
click at [304, 169] on p "к столу" at bounding box center [454, 173] width 348 height 9
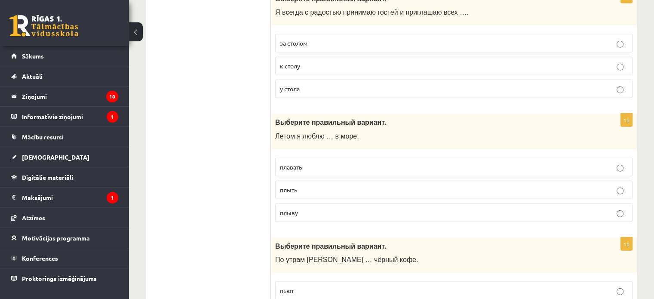
scroll to position [2236, 0]
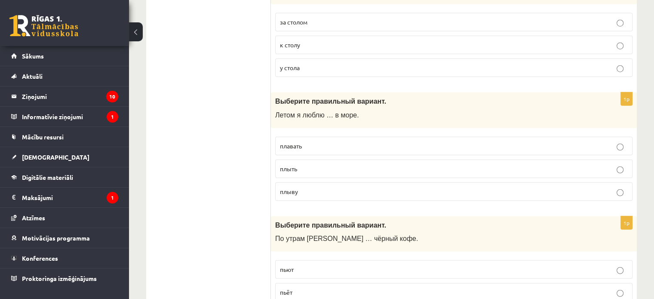
click at [318, 141] on p "плавать" at bounding box center [454, 145] width 348 height 9
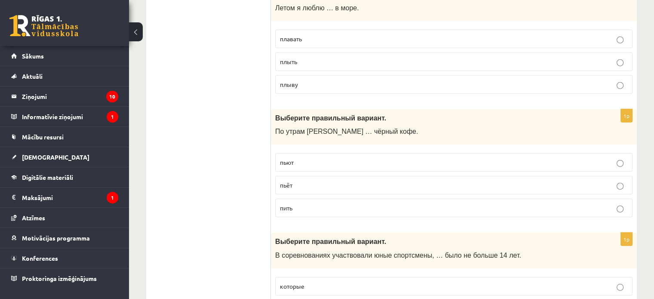
scroll to position [2365, 0]
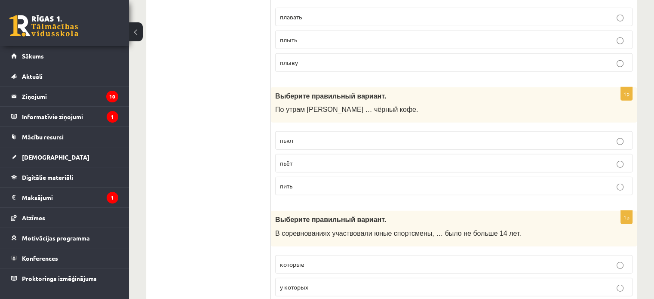
click at [302, 159] on p "пьёт" at bounding box center [454, 163] width 348 height 9
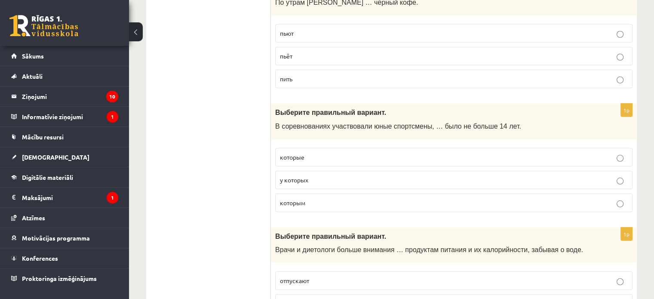
scroll to position [2494, 0]
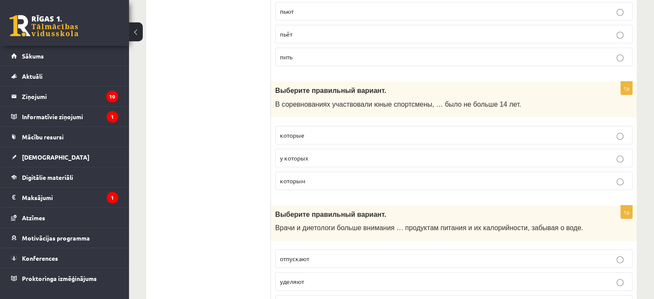
click at [349, 176] on p "которым" at bounding box center [454, 180] width 348 height 9
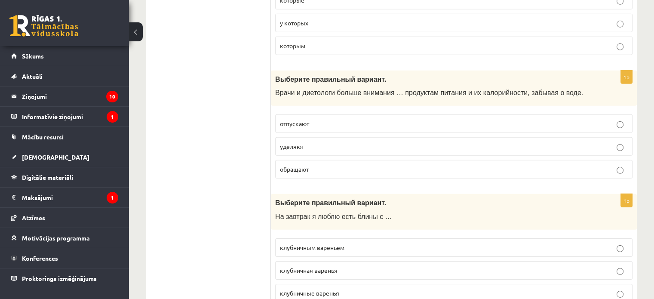
scroll to position [2623, 0]
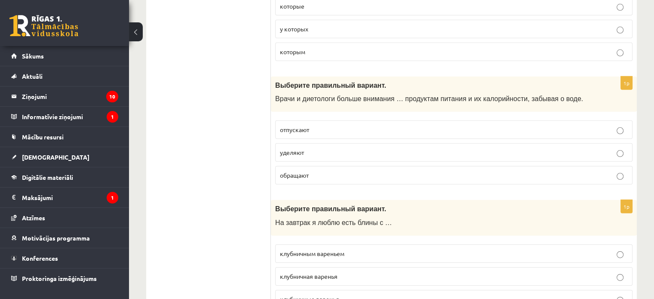
click at [318, 148] on p "уделяют" at bounding box center [454, 152] width 348 height 9
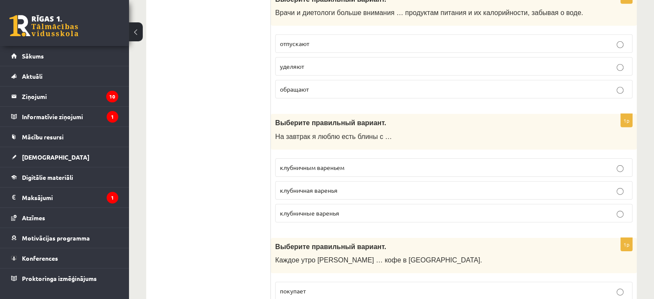
click at [360, 163] on p "клубничным вареньем" at bounding box center [454, 167] width 348 height 9
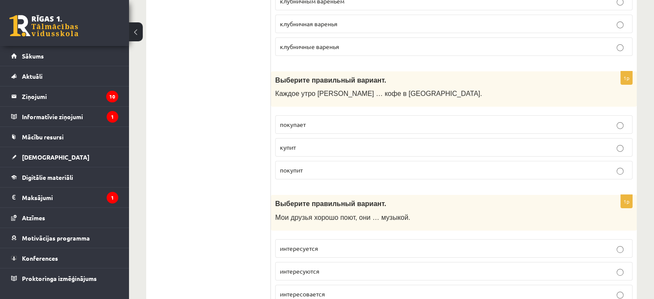
scroll to position [2881, 0]
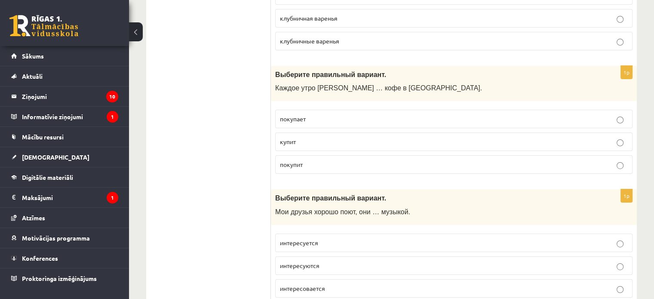
click at [348, 114] on p "покупает" at bounding box center [454, 118] width 348 height 9
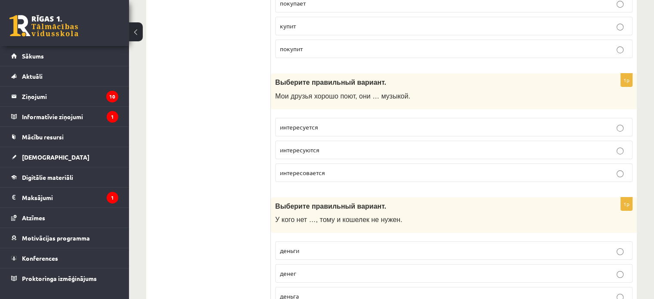
scroll to position [3010, 0]
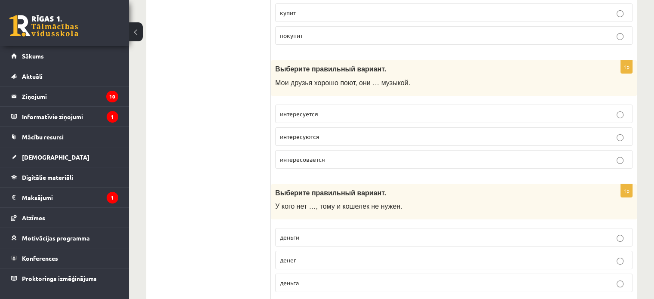
click at [327, 132] on p "интересуются" at bounding box center [454, 136] width 348 height 9
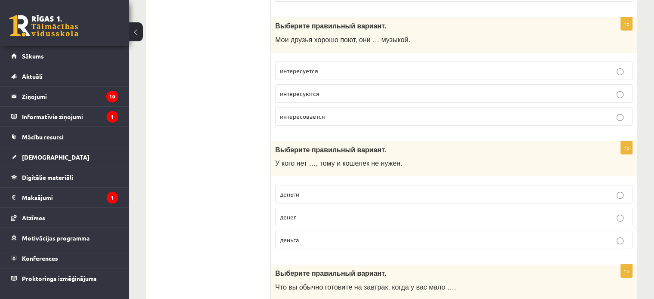
scroll to position [3096, 0]
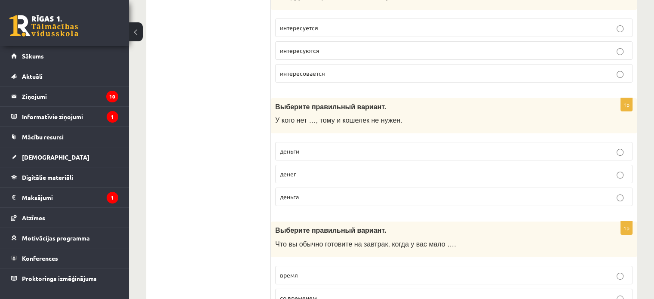
click at [304, 141] on fieldset "деньги денег деньга" at bounding box center [453, 173] width 357 height 71
click at [308, 169] on p "денег" at bounding box center [454, 173] width 348 height 9
click at [277, 165] on label "денег" at bounding box center [453, 174] width 357 height 18
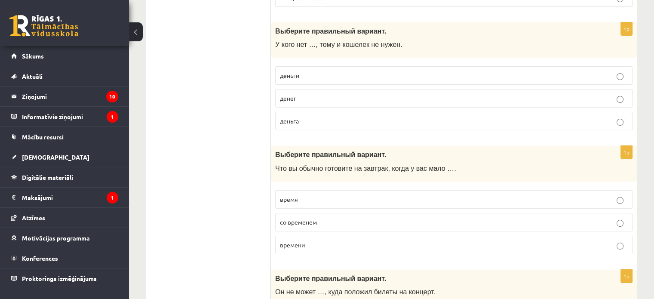
scroll to position [3225, 0]
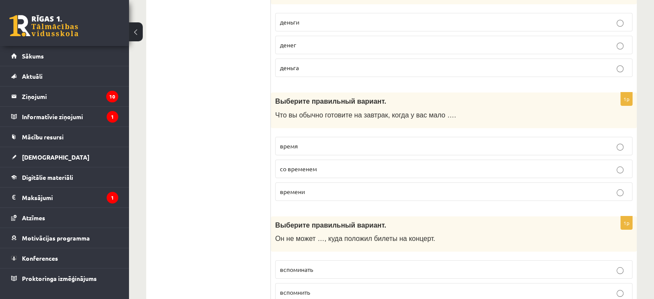
click at [327, 187] on p "времени" at bounding box center [454, 191] width 348 height 9
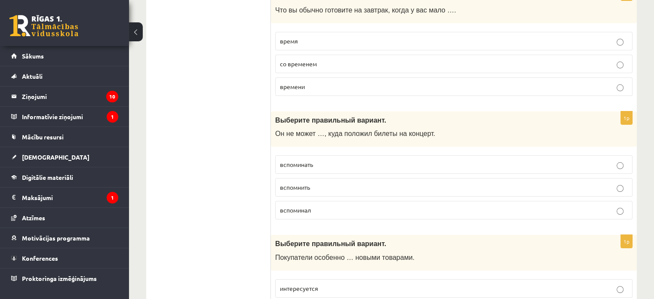
scroll to position [3355, 0]
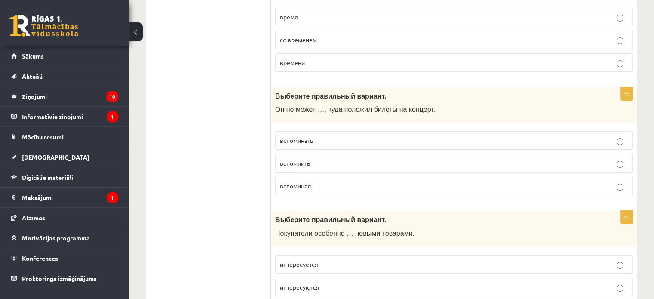
click at [330, 159] on p "вспомнить" at bounding box center [454, 163] width 348 height 9
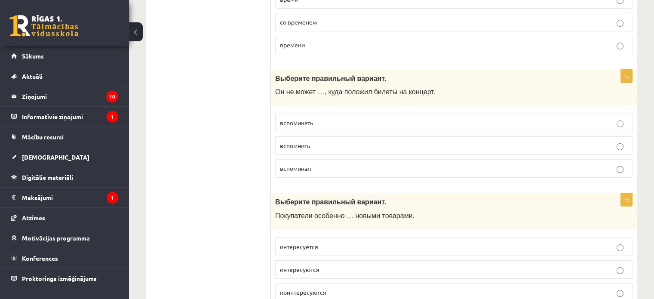
scroll to position [3382, 0]
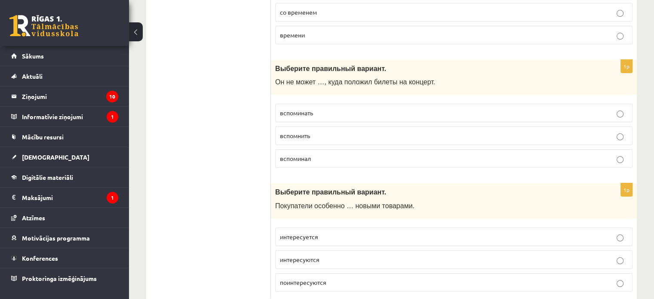
click at [336, 255] on p "интересуются" at bounding box center [454, 259] width 348 height 9
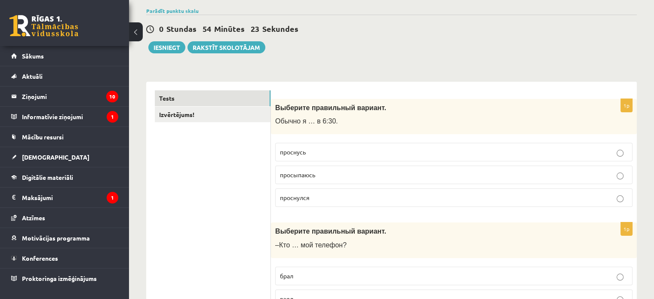
scroll to position [0, 0]
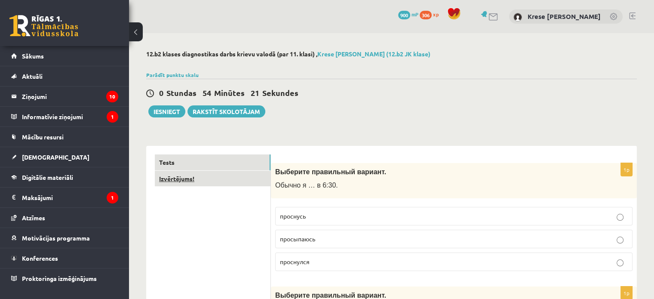
click at [218, 175] on link "Izvērtējums!" at bounding box center [213, 179] width 116 height 16
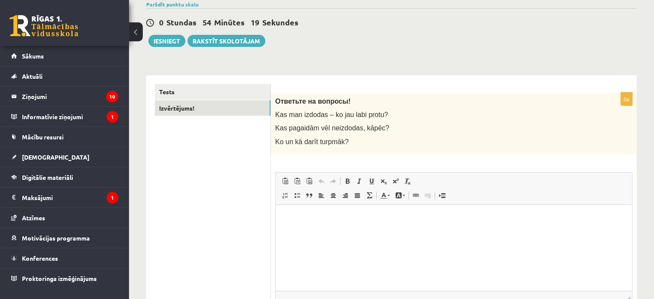
scroll to position [86, 0]
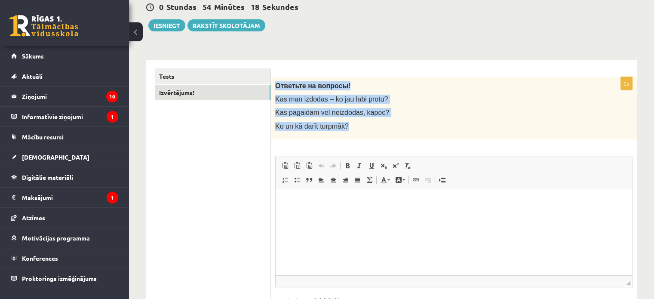
drag, startPoint x: 278, startPoint y: 83, endPoint x: 382, endPoint y: 126, distance: 113.0
click at [382, 126] on div "Ответьте на вопросы! Kas man izdodas – ko jau labi protu? Kas pagaidām vēl neiz…" at bounding box center [454, 108] width 366 height 62
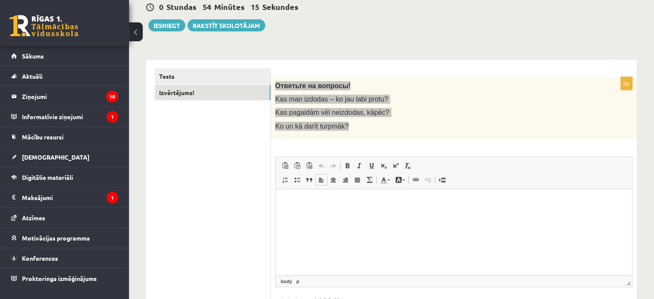
click at [314, 215] on html at bounding box center [454, 202] width 357 height 26
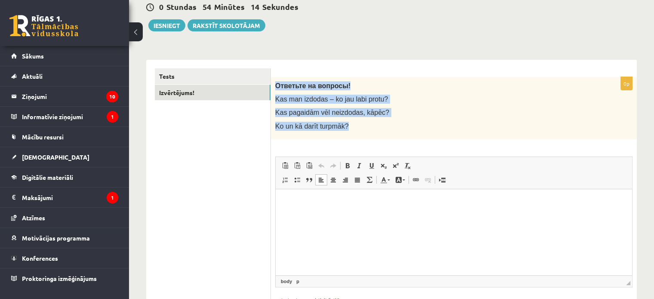
click at [387, 116] on p "Kas pagaidām vēl neizdodas, kāpēc?" at bounding box center [432, 112] width 314 height 9
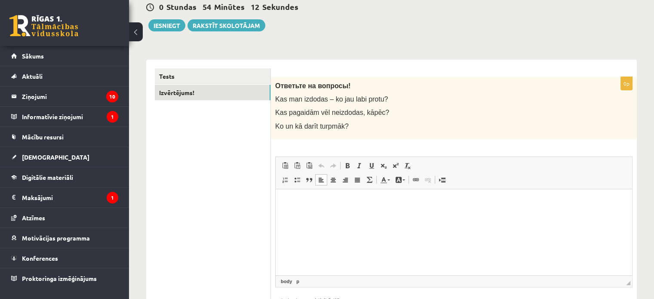
click at [303, 214] on html at bounding box center [454, 202] width 357 height 26
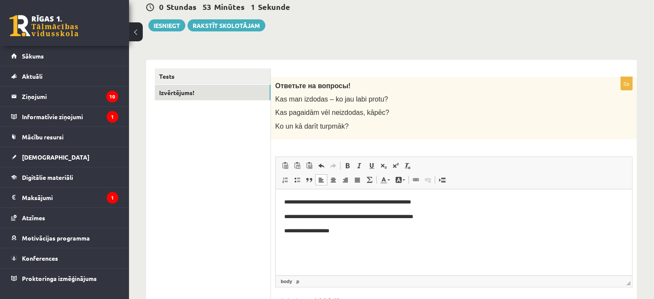
click at [221, 173] on ul "Tests Izvērtējums!" at bounding box center [213, 201] width 116 height 267
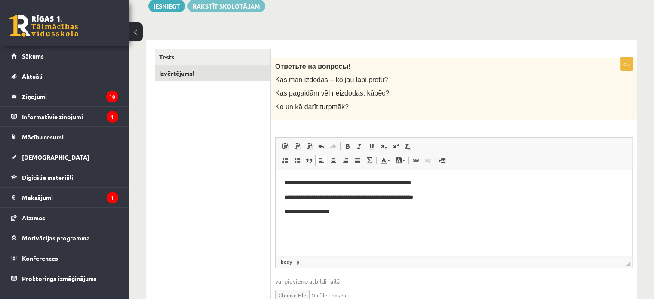
scroll to position [19, 0]
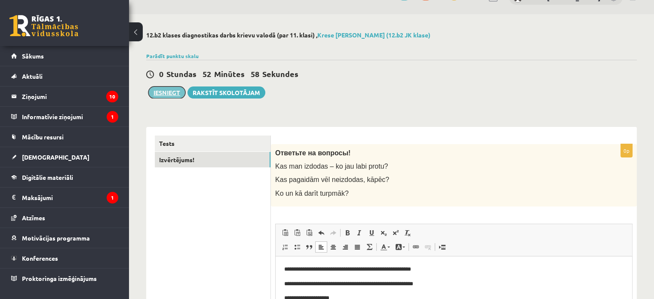
click at [157, 93] on button "Iesniegt" at bounding box center [166, 92] width 37 height 12
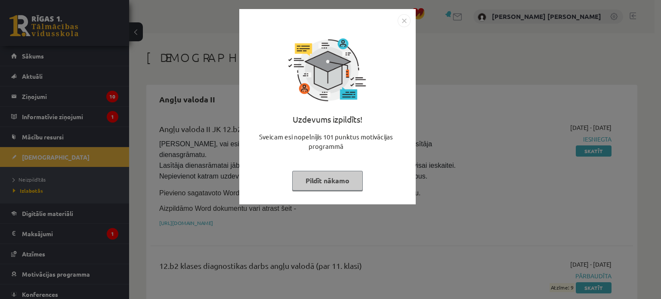
click at [358, 184] on button "Pildīt nākamo" at bounding box center [327, 181] width 71 height 20
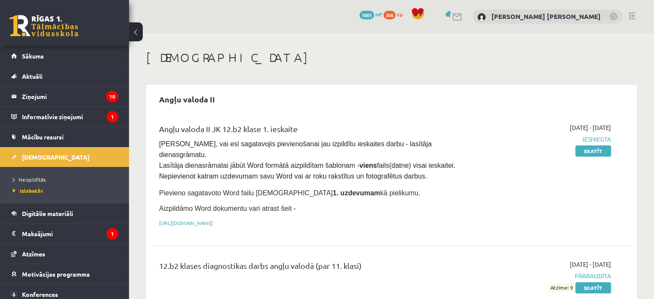
click at [501, 158] on div "2025-09-01 - 2025-09-30 Iesniegta Skatīt" at bounding box center [540, 177] width 155 height 109
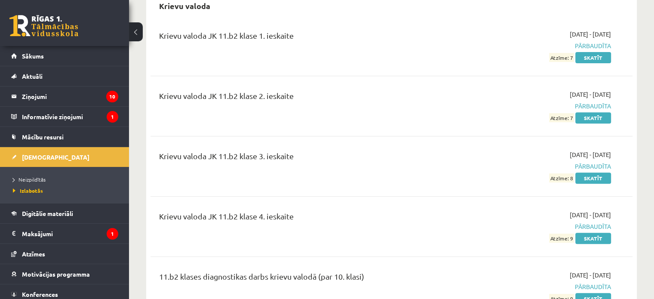
scroll to position [387, 0]
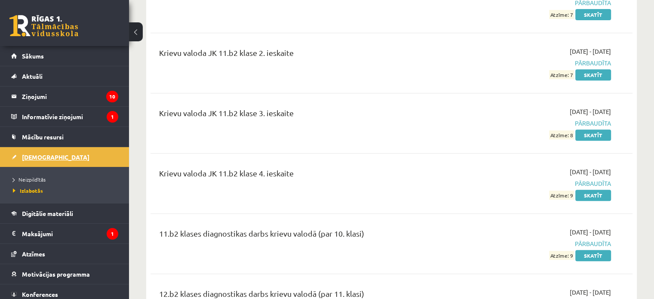
click at [43, 154] on span "[DEMOGRAPHIC_DATA]" at bounding box center [56, 157] width 68 height 8
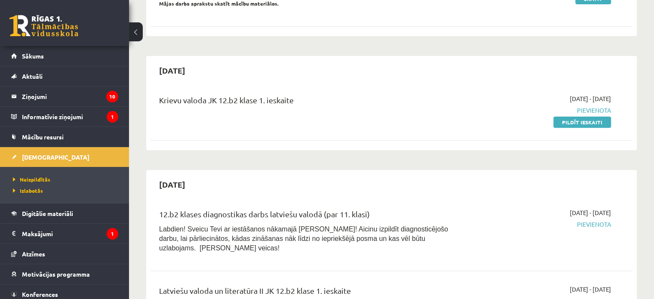
scroll to position [301, 0]
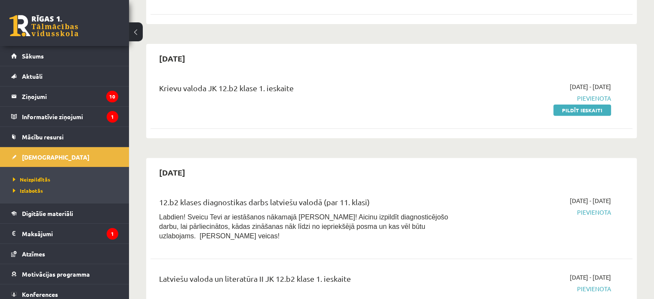
drag, startPoint x: 408, startPoint y: 165, endPoint x: 384, endPoint y: 37, distance: 129.4
click at [384, 48] on div "[DATE]" at bounding box center [392, 58] width 482 height 20
click at [587, 105] on link "Pildīt ieskaiti" at bounding box center [582, 110] width 58 height 11
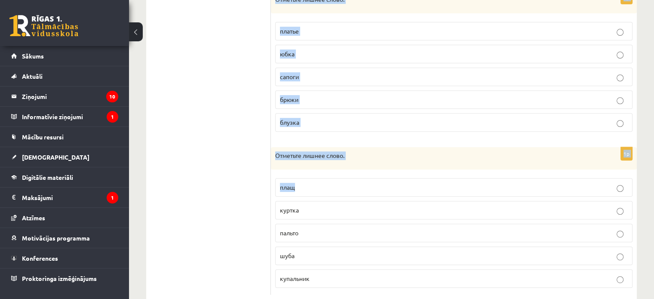
scroll to position [369, 0]
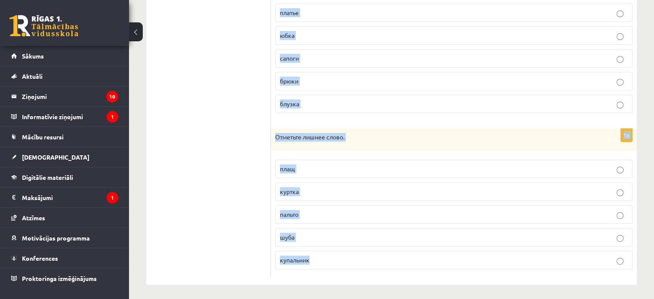
drag, startPoint x: 274, startPoint y: 83, endPoint x: 541, endPoint y: 271, distance: 326.1
click at [541, 271] on form "1p Отметьте лишнее слово. вышивка шляпа платок берет панама кепка 1p Отметьте л…" at bounding box center [454, 30] width 349 height 491
copy form "Отметьте лишнее слово. вышивка шляпа платок берет панама кепка 1p Отметьте лишн…"
click at [272, 120] on div "1p Отметьте лишнее слово. вышивка шляпа платок берет панама кепка 1p Отметьте л…" at bounding box center [454, 31] width 366 height 508
click at [273, 120] on div "1p Отметьте лишнее слово. вышивка шляпа платок берет панама кепка 1p Отметьте л…" at bounding box center [454, 31] width 366 height 508
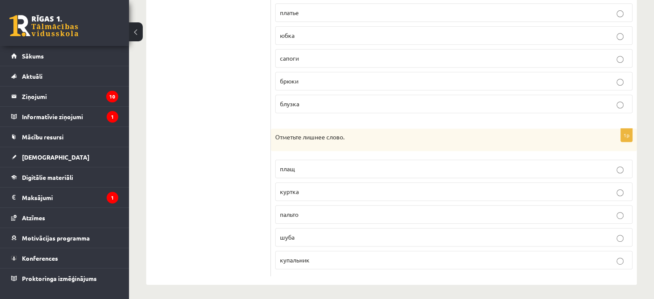
click at [249, 109] on ul "1. uzdevums 2. uzdevums 3. uzdevums 4. uzdevums 5. uzdevums 6. uzdevums 7. uzde…" at bounding box center [213, 30] width 116 height 491
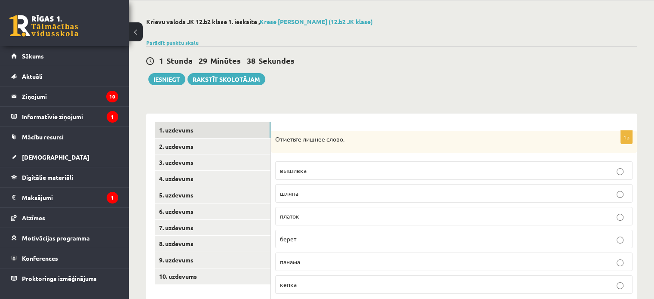
scroll to position [86, 0]
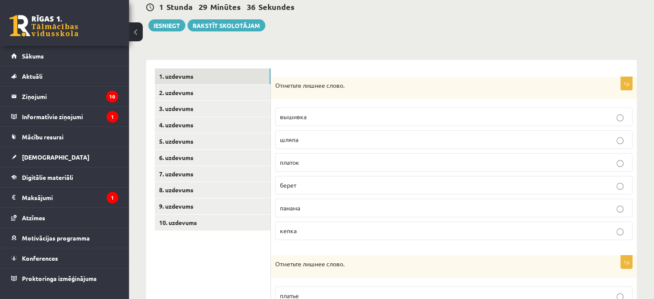
click at [335, 113] on p "вышивка" at bounding box center [454, 116] width 348 height 9
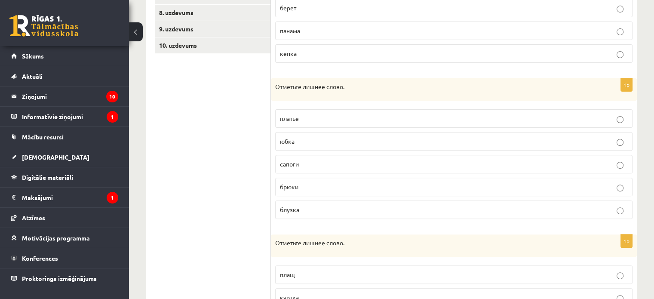
scroll to position [301, 0]
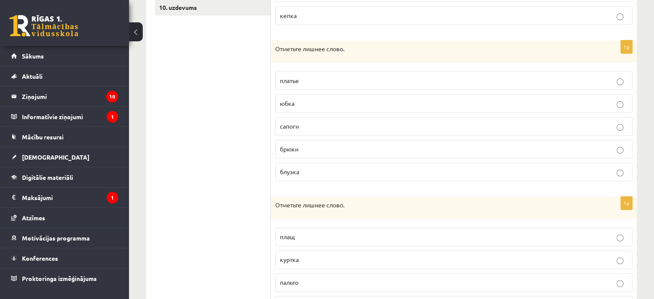
click at [304, 123] on p "сапоги" at bounding box center [454, 126] width 348 height 9
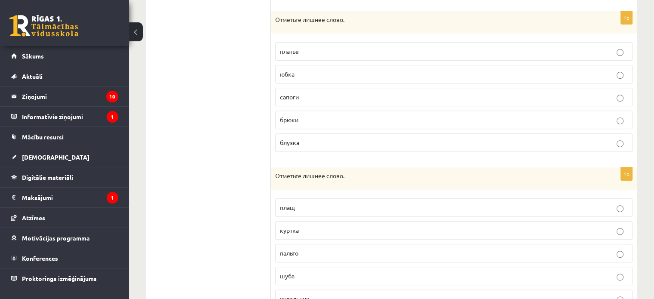
scroll to position [369, 0]
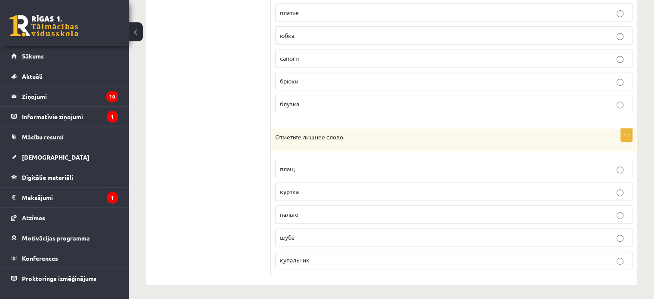
click at [335, 255] on p "купальник" at bounding box center [454, 259] width 348 height 9
click at [230, 192] on ul "1. uzdevums 2. uzdevums 3. uzdevums 4. uzdevums 5. uzdevums 6. uzdevums 7. uzde…" at bounding box center [213, 30] width 116 height 491
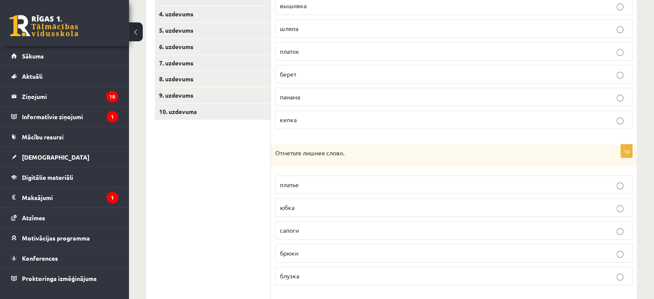
scroll to position [25, 0]
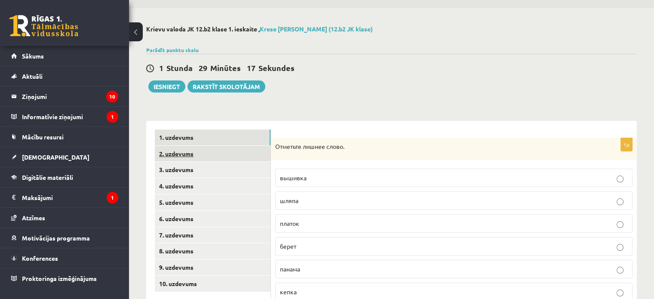
click at [222, 153] on link "2. uzdevums" at bounding box center [213, 154] width 116 height 16
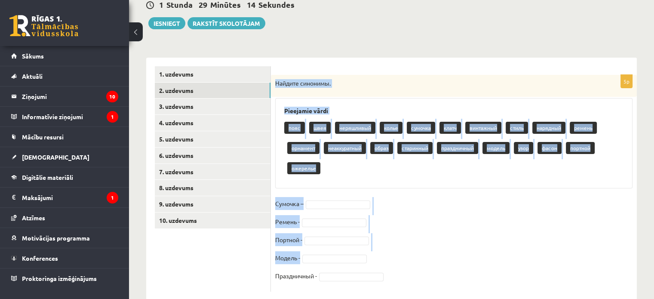
scroll to position [107, 0]
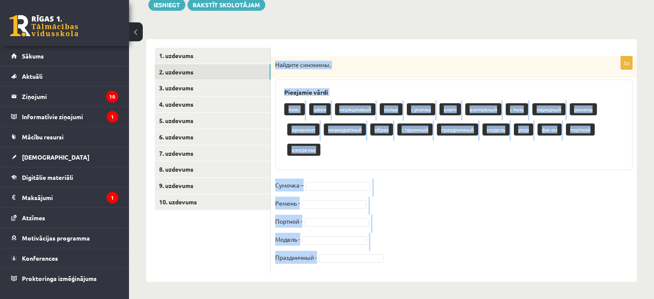
drag, startPoint x: 277, startPoint y: 148, endPoint x: 569, endPoint y: 263, distance: 313.5
click at [569, 263] on div "5p Найдите синонимы. Pieejamie vārdi пояс швея неряшливый колье сумочка клатч в…" at bounding box center [454, 164] width 366 height 217
copy div "Найдите синонимы. Pieejamie vārdi пояс швея неряшливый колье сумочка клатч винт…"
click at [378, 58] on div "Найдите синонимы." at bounding box center [454, 67] width 366 height 22
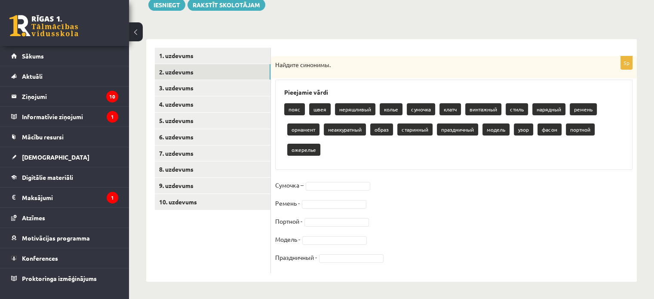
drag, startPoint x: 449, startPoint y: 108, endPoint x: 453, endPoint y: 112, distance: 5.8
click at [450, 114] on p "клатч" at bounding box center [451, 109] width 22 height 12
click at [451, 112] on p "клатч" at bounding box center [451, 109] width 22 height 12
click at [449, 110] on p "клатч" at bounding box center [451, 109] width 22 height 12
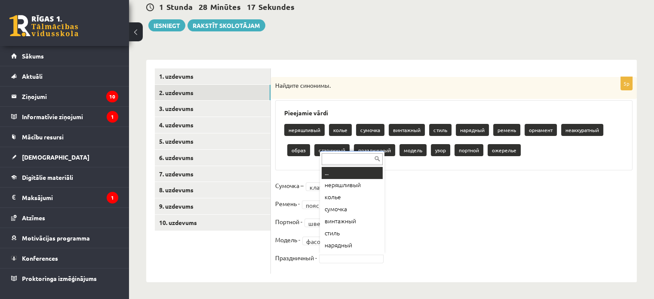
scroll to position [10, 0]
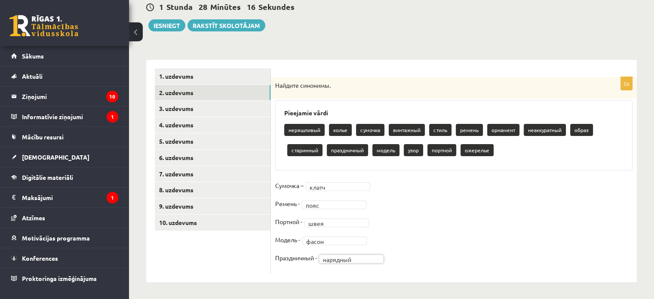
click at [415, 221] on fieldset "Сумочка – клатч ***** Ремень - пояс **** Портной - швея **** Модель - фасон ***…" at bounding box center [453, 224] width 357 height 90
click at [253, 105] on link "3. uzdevums" at bounding box center [213, 109] width 116 height 16
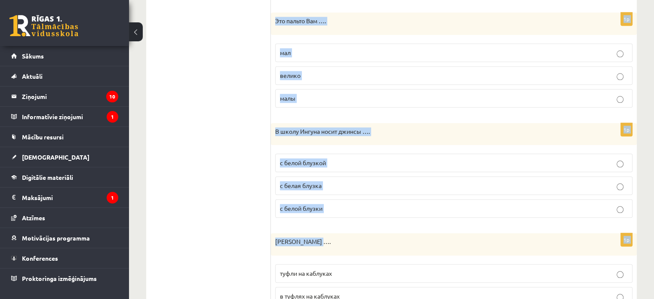
scroll to position [979, 0]
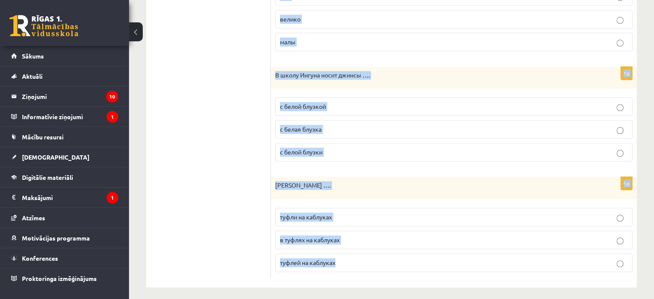
drag, startPoint x: 276, startPoint y: 86, endPoint x: 486, endPoint y: 262, distance: 274.4
copy form "Дома я хожу в … удобная одежда удобную одежду удобной одежде 1p В театр мама … …"
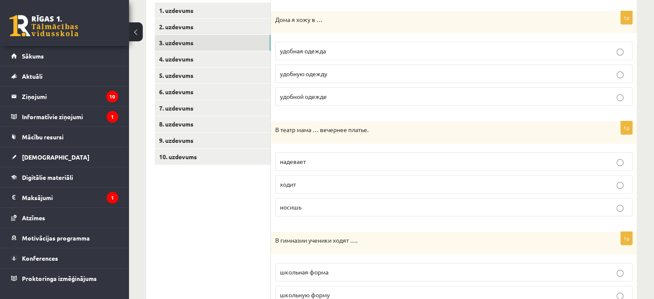
scroll to position [119, 0]
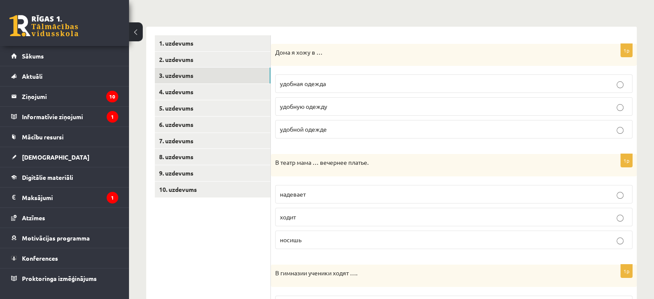
click at [341, 106] on p "удобную одежду" at bounding box center [454, 106] width 348 height 9
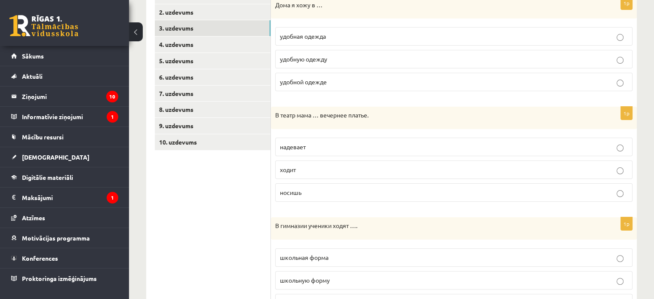
scroll to position [248, 0]
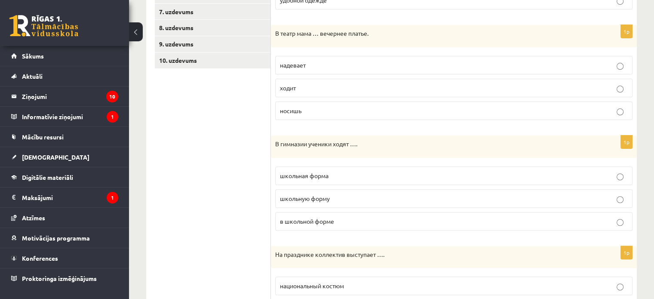
click at [355, 61] on p "надевает" at bounding box center [454, 65] width 348 height 9
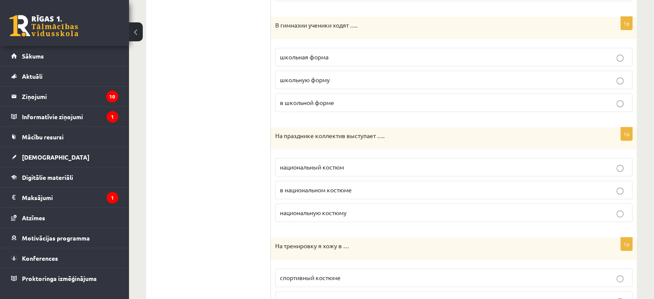
scroll to position [377, 0]
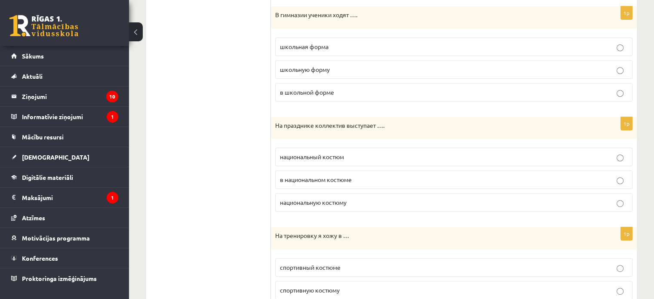
click at [310, 91] on span "в школьной форме" at bounding box center [307, 92] width 54 height 8
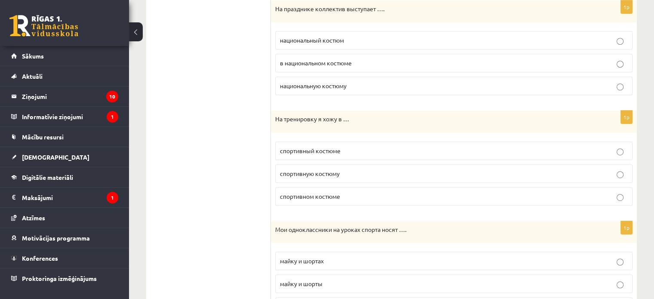
scroll to position [506, 0]
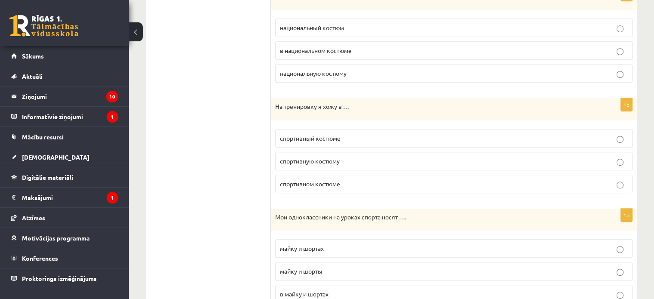
click at [344, 134] on p "спортивный костюме" at bounding box center [454, 138] width 348 height 9
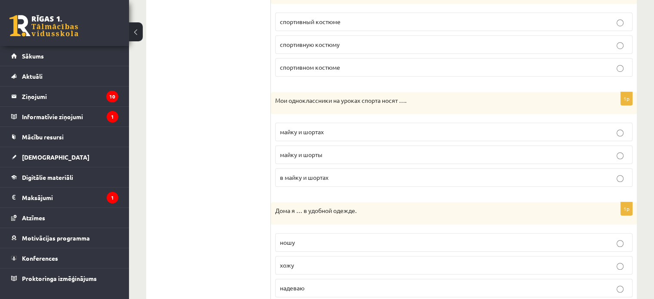
scroll to position [635, 0]
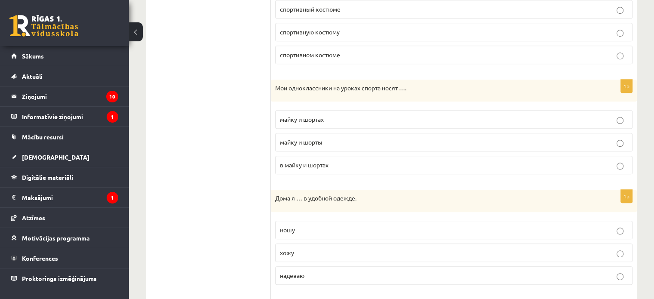
click at [207, 118] on ul "1. uzdevums 2. uzdevums 3. uzdevums 4. uzdevums 5. uzdevums 6. uzdevums 7. uzde…" at bounding box center [213, 71] width 116 height 1104
click at [327, 141] on p "майку и шорты" at bounding box center [454, 142] width 348 height 9
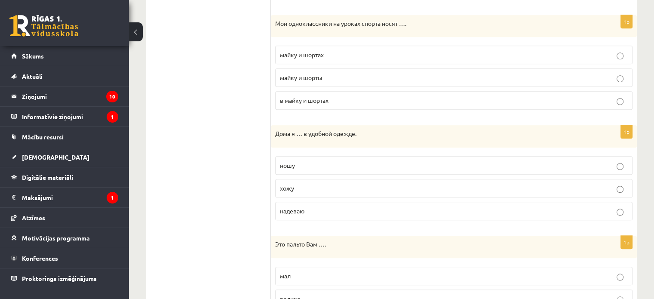
scroll to position [721, 0]
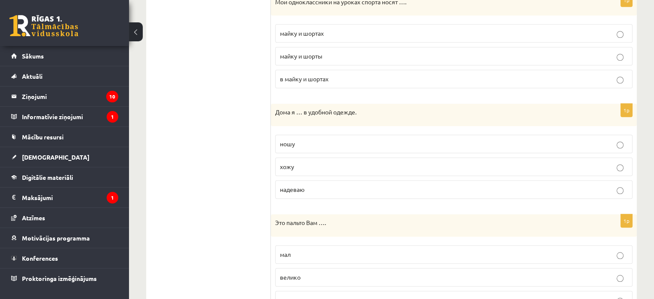
click at [302, 162] on p "хожу" at bounding box center [454, 166] width 348 height 9
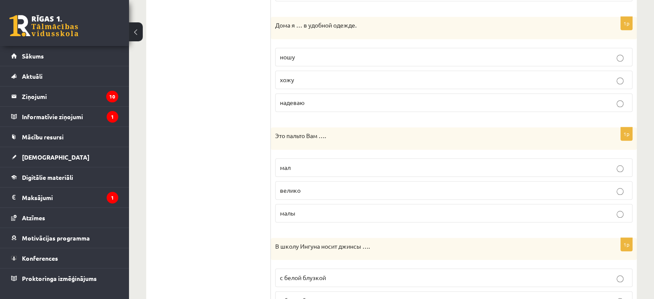
scroll to position [850, 0]
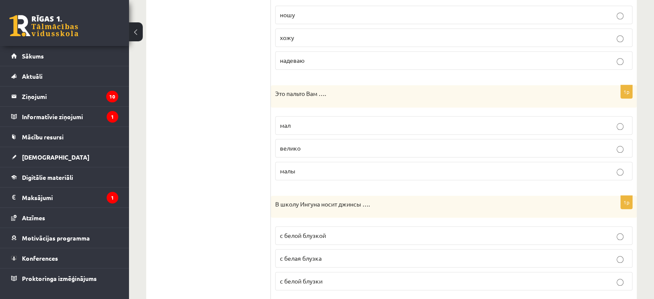
click at [308, 144] on p "велико" at bounding box center [454, 148] width 348 height 9
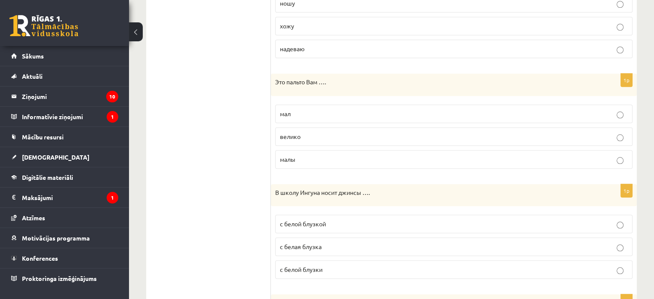
scroll to position [893, 0]
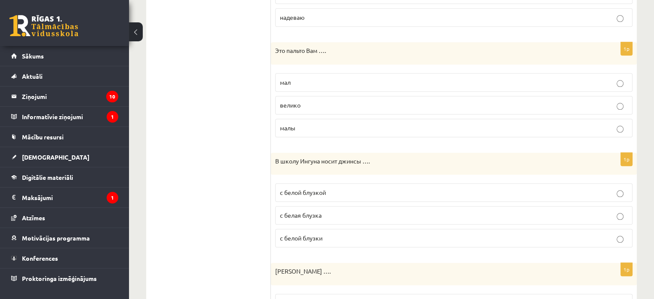
click at [339, 189] on p "с белой блузкой" at bounding box center [454, 192] width 348 height 9
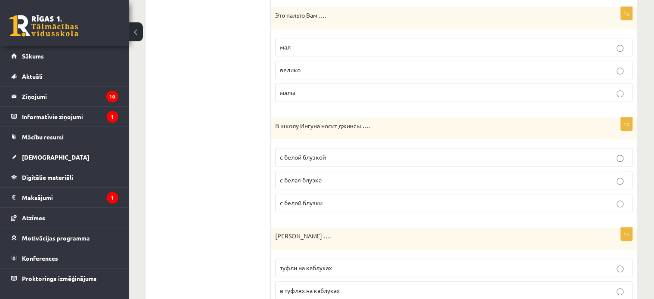
scroll to position [979, 0]
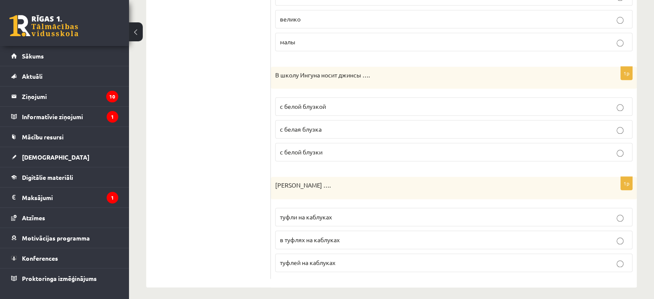
click at [350, 212] on p "туфли на каблуках" at bounding box center [454, 216] width 348 height 9
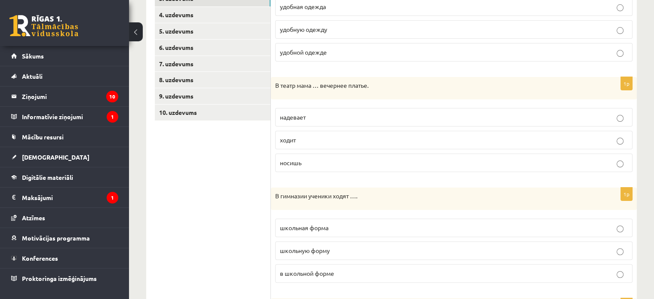
scroll to position [33, 0]
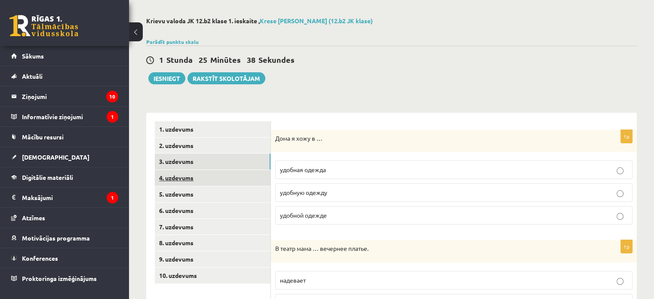
click at [231, 172] on link "4. uzdevums" at bounding box center [213, 178] width 116 height 16
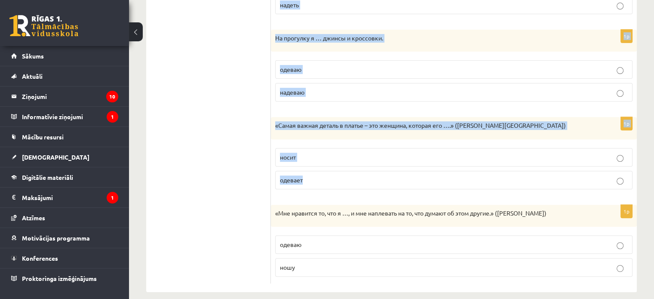
scroll to position [331, 0]
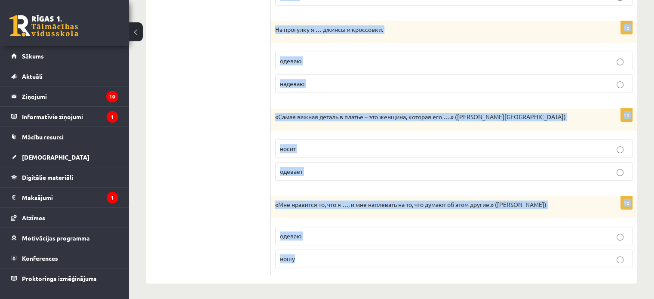
drag, startPoint x: 280, startPoint y: 81, endPoint x: 596, endPoint y: 278, distance: 372.1
click at [596, 278] on div "Выберите правильный глагол 1p «Для меня одежда – форма самовыражения: в том, чт…" at bounding box center [454, 49] width 366 height 469
copy form "Выберите правильный глагол 1p «Для меня одежда – форма самовыражения: в том, чт…"
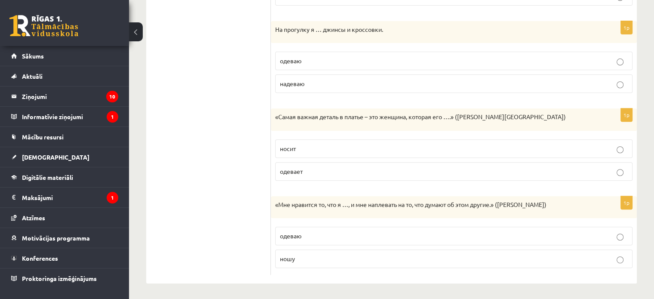
click at [252, 84] on ul "1. uzdevums 2. uzdevums 3. uzdevums 4. uzdevums 5. uzdevums 6. uzdevums 7. uzde…" at bounding box center [213, 50] width 116 height 452
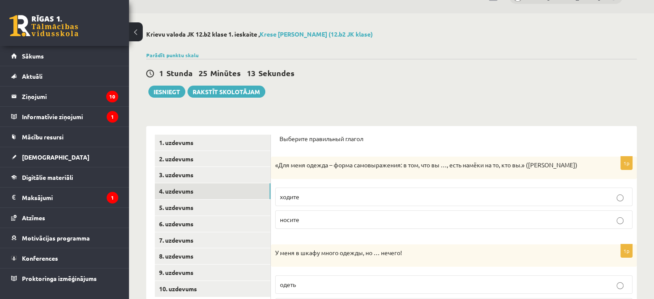
scroll to position [0, 0]
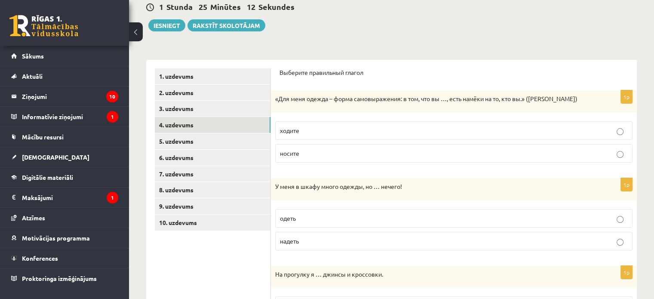
click at [313, 151] on p "носите" at bounding box center [454, 153] width 348 height 9
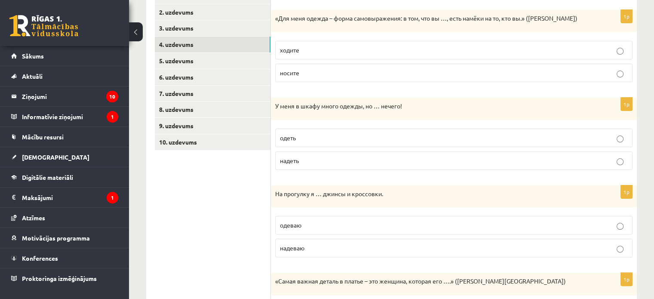
scroll to position [172, 0]
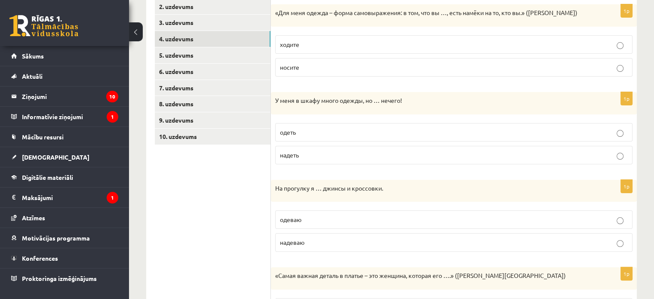
click at [310, 154] on p "надеть" at bounding box center [454, 155] width 348 height 9
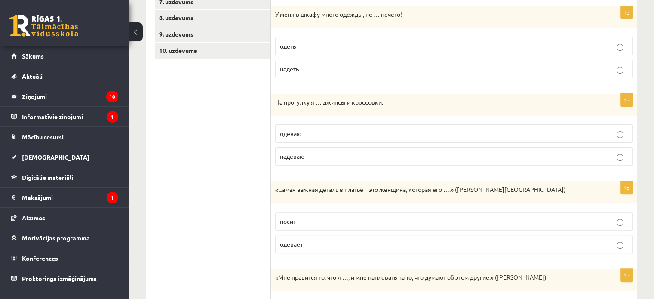
click at [309, 218] on p "носит" at bounding box center [454, 221] width 348 height 9
click at [302, 153] on span "надеваю" at bounding box center [292, 156] width 25 height 8
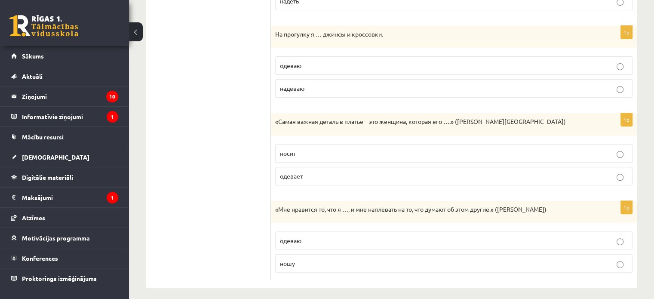
scroll to position [331, 0]
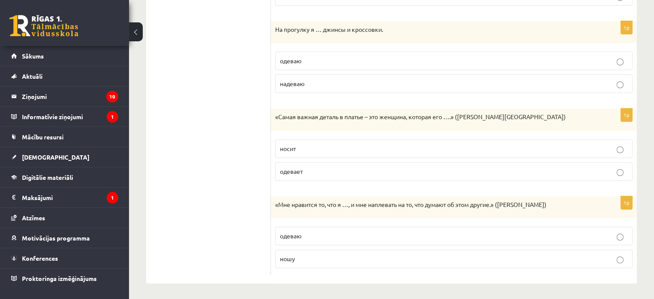
click at [283, 259] on span "ношу" at bounding box center [287, 259] width 15 height 8
click at [236, 209] on ul "1. uzdevums 2. uzdevums 3. uzdevums 4. uzdevums 5. uzdevums 6. uzdevums 7. uzde…" at bounding box center [213, 50] width 116 height 452
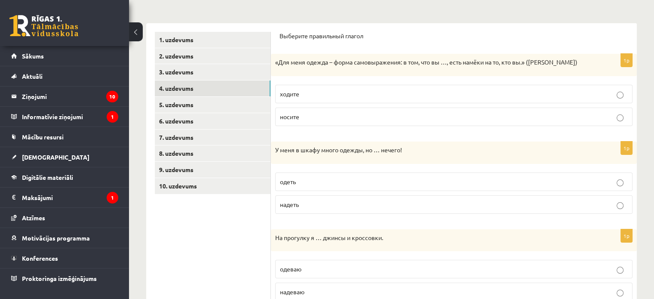
scroll to position [0, 0]
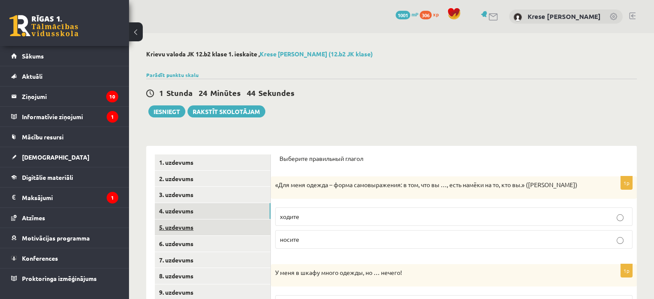
click at [265, 221] on link "5. uzdevums" at bounding box center [213, 227] width 116 height 16
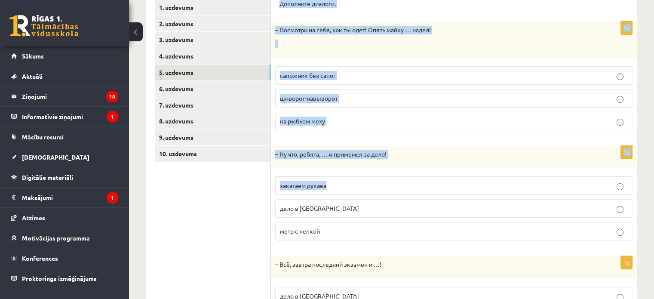
scroll to position [238, 0]
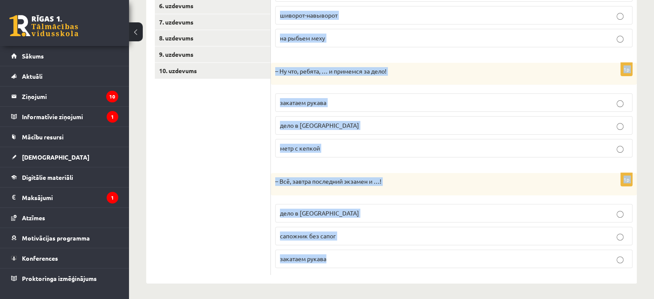
drag, startPoint x: 277, startPoint y: 71, endPoint x: 588, endPoint y: 263, distance: 365.7
click at [588, 263] on div "Дополните диалоги. 1p – Посмотри на себя, как ты одет! Опять майку … надел! сап…" at bounding box center [454, 95] width 366 height 375
copy form "Дополните диалоги. 1p – Посмотри на себя, как ты одет! Опять майку … надел! сап…"
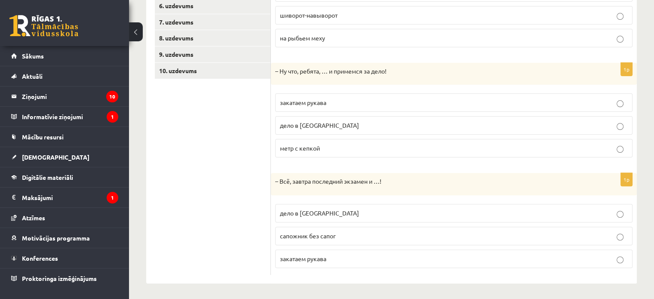
click at [218, 125] on ul "1. uzdevums 2. uzdevums 3. uzdevums 4. uzdevums 5. uzdevums 6. uzdevums 7. uzde…" at bounding box center [213, 96] width 116 height 358
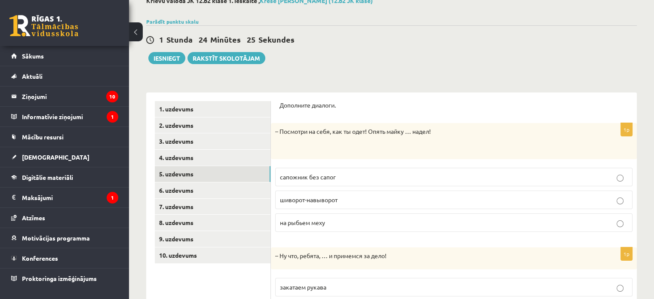
scroll to position [66, 0]
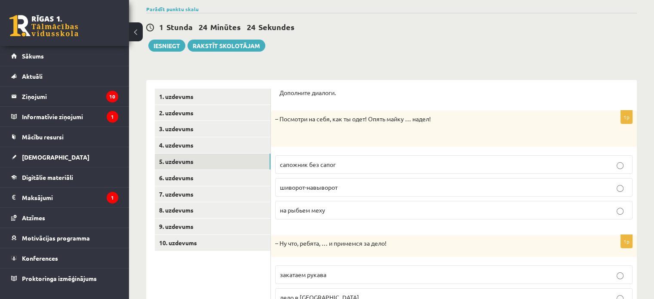
click at [334, 185] on span "шиворот-навыворот" at bounding box center [309, 187] width 58 height 8
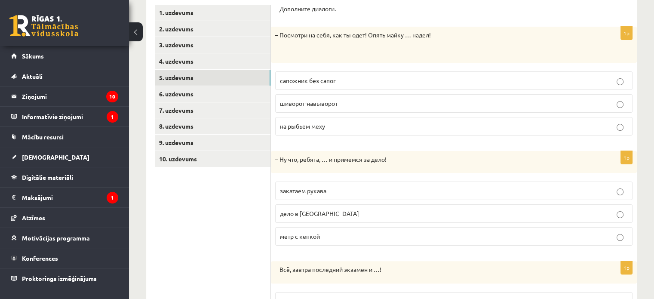
scroll to position [195, 0]
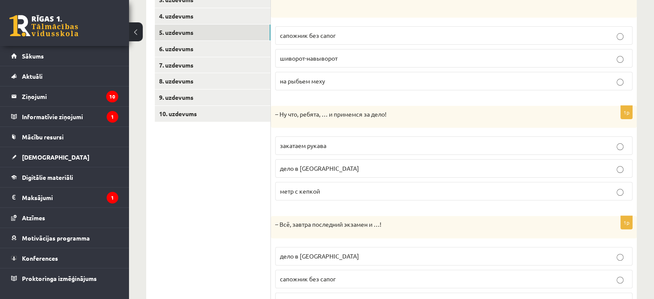
click at [321, 148] on span "закатаем рукава" at bounding box center [303, 145] width 46 height 8
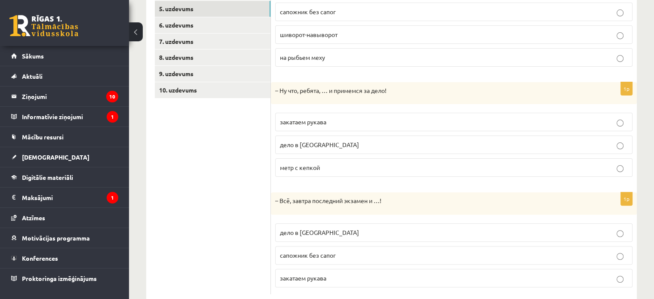
scroll to position [238, 0]
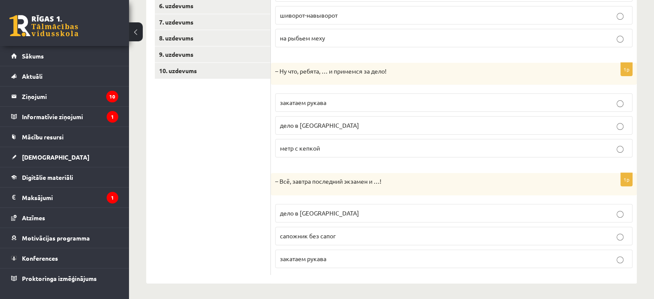
click at [288, 213] on span "дело в шляпе" at bounding box center [319, 213] width 79 height 8
click at [191, 167] on ul "1. uzdevums 2. uzdevums 3. uzdevums 4. uzdevums 5. uzdevums 6. uzdevums 7. uzde…" at bounding box center [213, 96] width 116 height 358
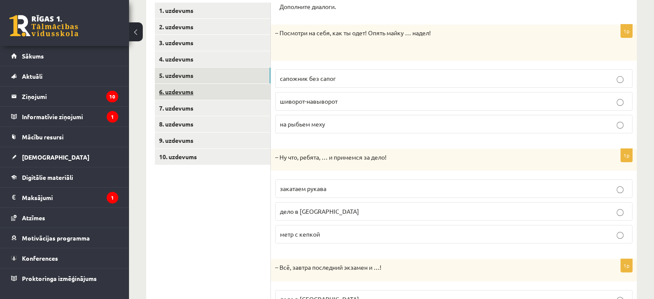
click at [224, 90] on link "6. uzdevums" at bounding box center [213, 92] width 116 height 16
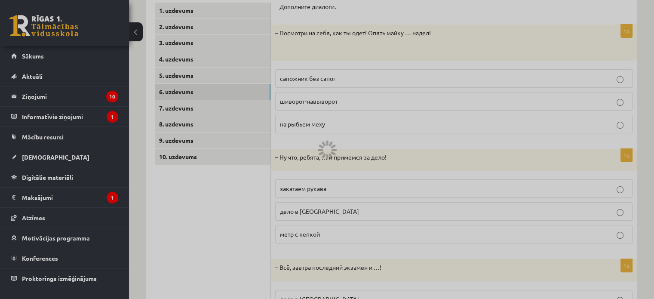
scroll to position [66, 0]
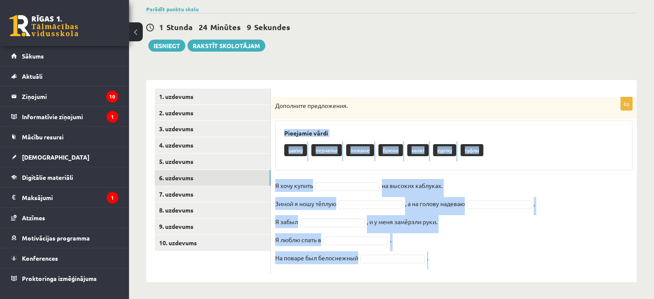
drag, startPoint x: 281, startPoint y: 129, endPoint x: 513, endPoint y: 269, distance: 270.8
click at [513, 269] on div "6p Дополните предложения. Pieejamie vārdi шапку перчатки пижаме брюки халат кур…" at bounding box center [454, 185] width 366 height 176
copy div "Pieejamie vārdi шапку перчатки пижаме брюки халат куртку туфли Я хочу купить на…"
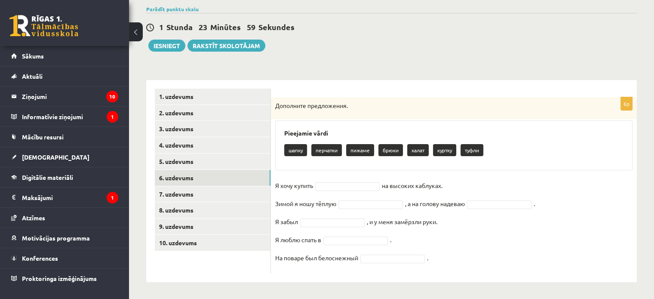
click at [311, 63] on div "**********" at bounding box center [391, 133] width 525 height 332
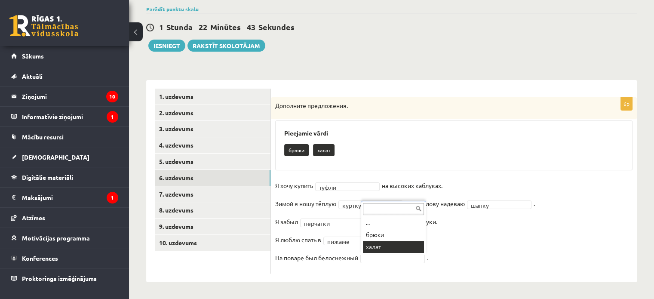
click at [387, 246] on fieldset "Я хочу купить туфли ***** на высоких каблуках. Зимой я ношу тёплую куртку *****…" at bounding box center [453, 224] width 357 height 90
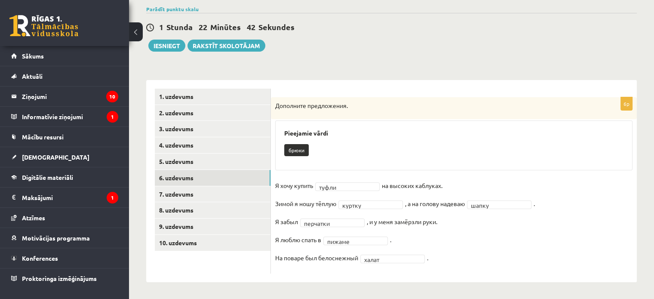
click at [451, 252] on fieldset "Я хочу купить туфли ***** на высоких каблуках. Зимой я ношу тёплую куртку *****…" at bounding box center [453, 224] width 357 height 90
click at [215, 191] on link "7. uzdevums" at bounding box center [213, 194] width 116 height 16
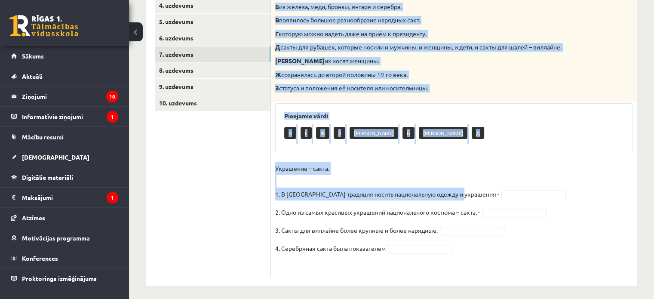
scroll to position [209, 0]
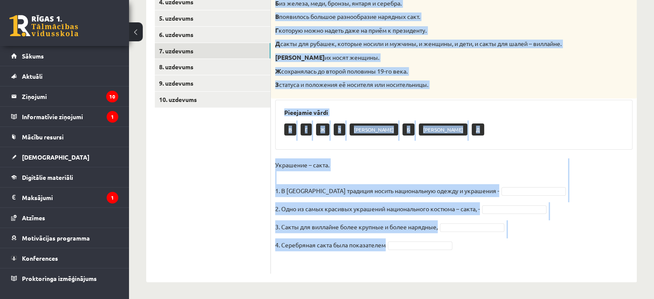
drag, startPoint x: 274, startPoint y: 60, endPoint x: 535, endPoint y: 252, distance: 324.0
click at [535, 252] on div "4p Соотнесите начало и конец предложений. А изначально носила практический хара…" at bounding box center [454, 114] width 366 height 320
copy div "Соотнесите начало и конец предложений. А изначально носила практический характе…"
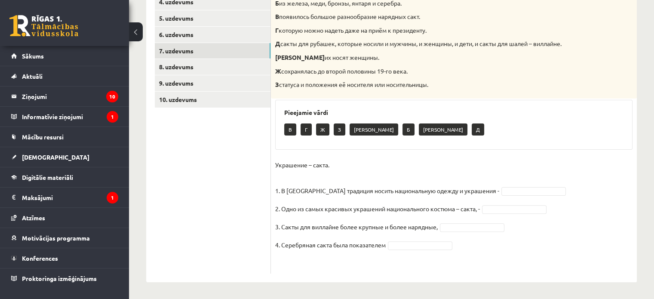
click at [209, 186] on ul "1. uzdevums 2. uzdevums 3. uzdevums 4. uzdevums 5. uzdevums 6. uzdevums 7. uzde…" at bounding box center [213, 109] width 116 height 328
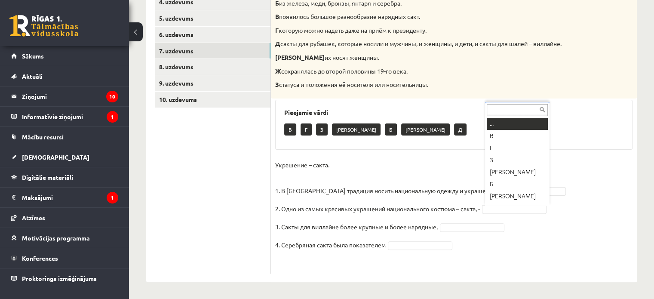
scroll to position [10, 0]
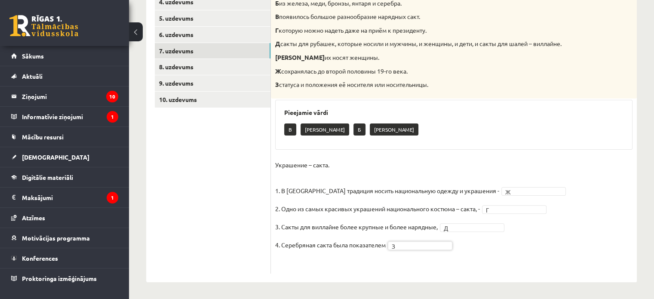
click at [438, 166] on p "Украшение – сакта. 1. В Латвии традиция носить национальную одежду и украшения -" at bounding box center [387, 177] width 224 height 39
click at [205, 69] on link "8. uzdevums" at bounding box center [213, 67] width 116 height 16
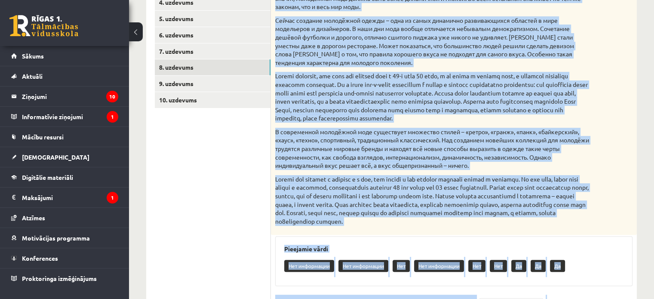
scroll to position [333, 0]
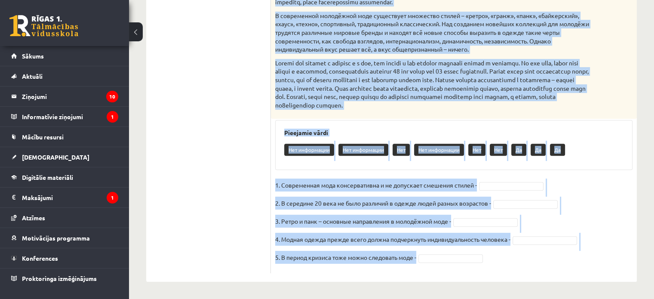
drag, startPoint x: 274, startPoint y: 170, endPoint x: 601, endPoint y: 256, distance: 338.0
click at [601, 256] on div "5p Прочитайте текст и выполните задание. Главное отличие молодёжной моды состои…" at bounding box center [454, 55] width 366 height 435
copy div "Прочитайте текст и выполните задание. Главное отличие молодёжной моды состоит в…"
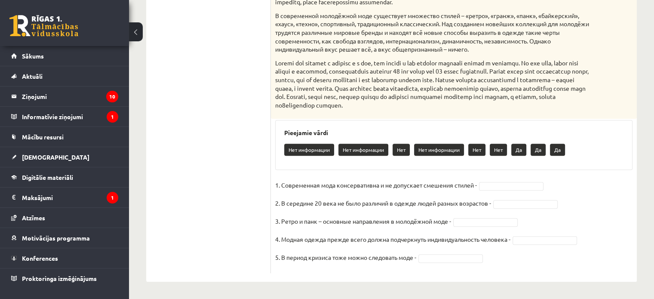
click at [238, 165] on ul "1. uzdevums 2. uzdevums 3. uzdevums 4. uzdevums 5. uzdevums 6. uzdevums 7. uzde…" at bounding box center [213, 51] width 116 height 443
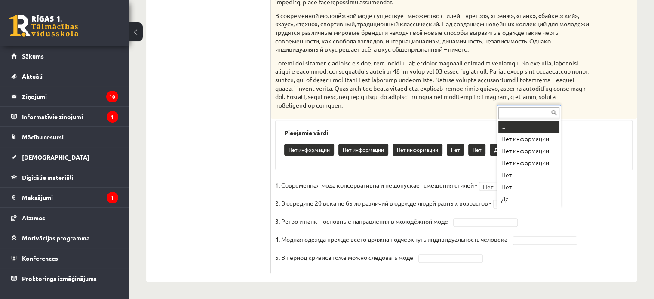
scroll to position [10, 0]
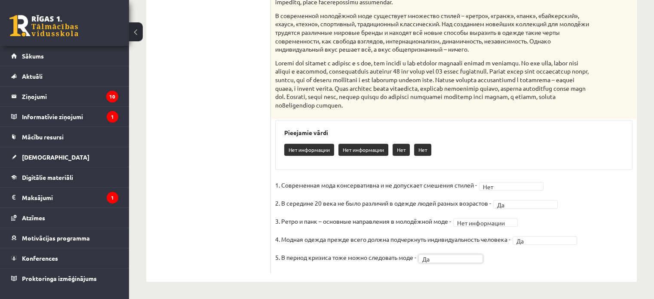
click at [243, 191] on ul "1. uzdevums 2. uzdevums 3. uzdevums 4. uzdevums 5. uzdevums 6. uzdevums 7. uzde…" at bounding box center [213, 51] width 116 height 443
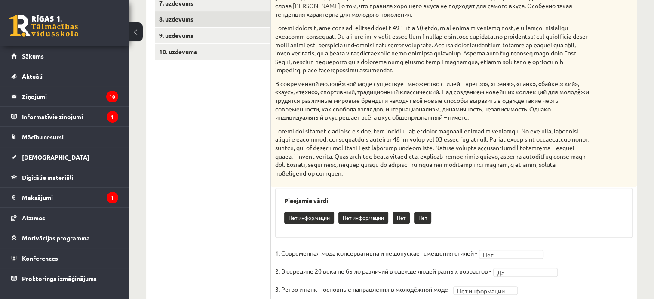
scroll to position [161, 0]
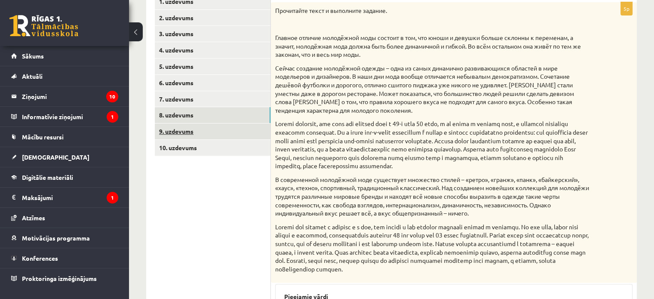
click at [247, 127] on link "9. uzdevums" at bounding box center [213, 131] width 116 height 16
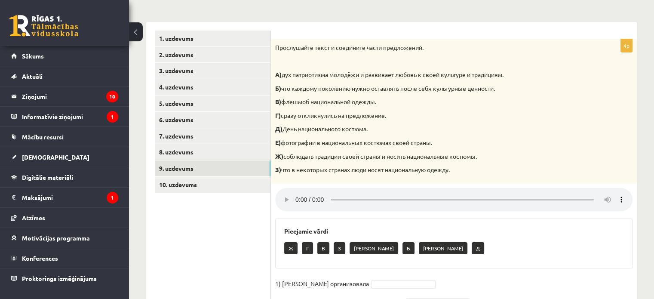
scroll to position [204, 0]
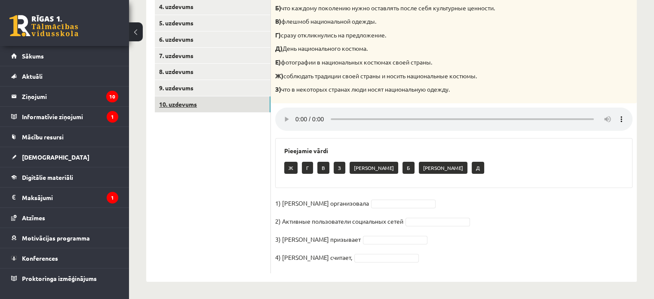
click at [240, 101] on link "10. uzdevums" at bounding box center [213, 104] width 116 height 16
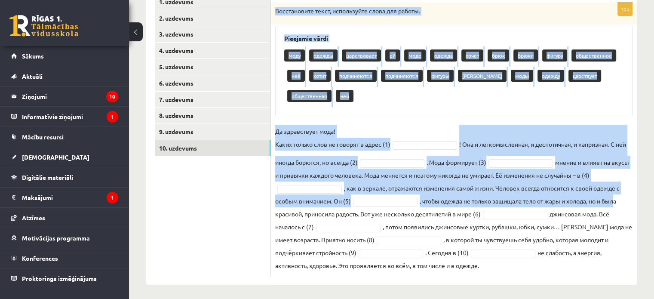
scroll to position [163, 0]
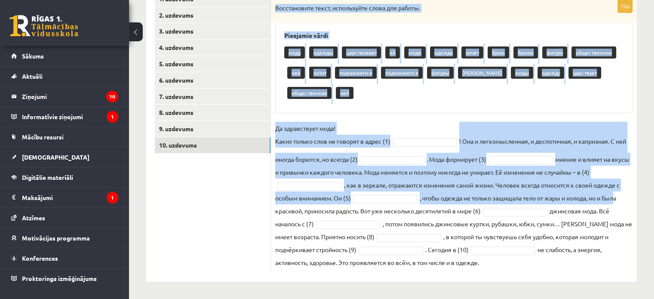
drag, startPoint x: 276, startPoint y: 138, endPoint x: 618, endPoint y: 271, distance: 367.5
click at [618, 271] on div "10p Восстановите текст, используйте слова для работы. Pieejamie vārdi моду одеж…" at bounding box center [454, 137] width 366 height 274
copy div "Восстановите текст, используйте слова для работы. Pieejamie vārdi моду одежды ц…"
click at [431, 115] on div "10p Восстановите текст, используйте слова для работы. Pieejamie vārdi моду одеж…" at bounding box center [454, 137] width 366 height 274
click at [407, 111] on div "Pieejamie vārdi моду одежды царствовает ей моде одежда хочет брюк брюки фигуру …" at bounding box center [453, 68] width 357 height 90
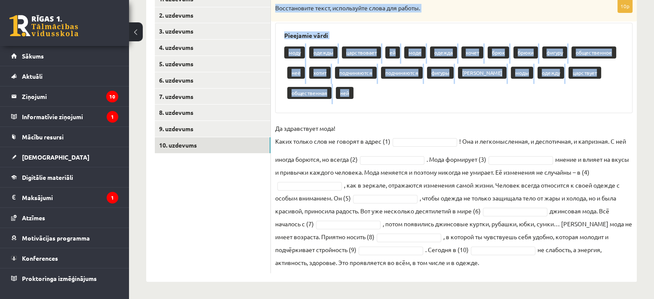
click at [407, 110] on div "Pieejamie vārdi моду одежды царствовает ей моде одежда хочет брюк брюки фигуру …" at bounding box center [453, 68] width 357 height 90
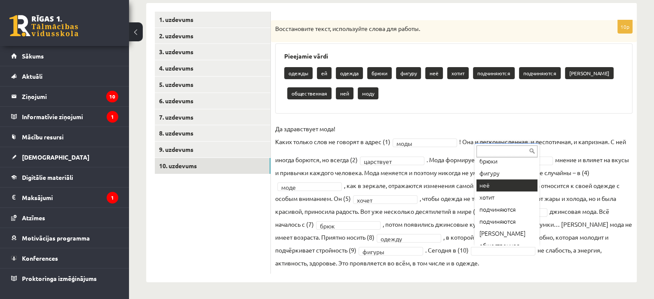
scroll to position [83, 0]
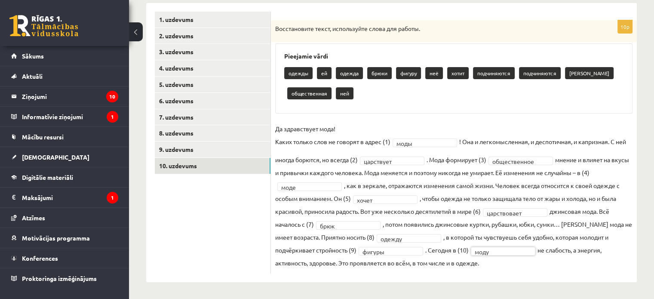
click at [511, 105] on div "Pieejamie vārdi одежды ей одежда брюки фигуру неё хотит подчиняются подчиняются…" at bounding box center [453, 78] width 357 height 70
click at [237, 148] on link "9. uzdevums" at bounding box center [213, 149] width 116 height 16
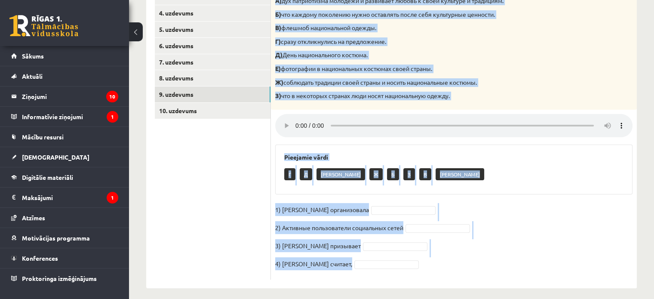
scroll to position [204, 0]
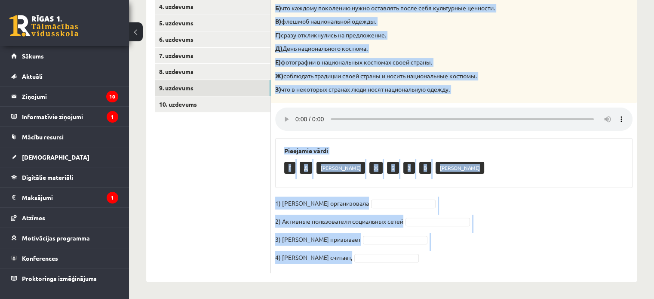
drag, startPoint x: 275, startPoint y: 13, endPoint x: 495, endPoint y: 274, distance: 341.1
click at [495, 274] on div "4p Прослушайте текст и соедините части предложений. А) дух патриотизма молодёжи…" at bounding box center [454, 112] width 366 height 340
copy div "А) дух патриотизма молодёжи и развивает любовь к своей культуре и традициям. Б)…"
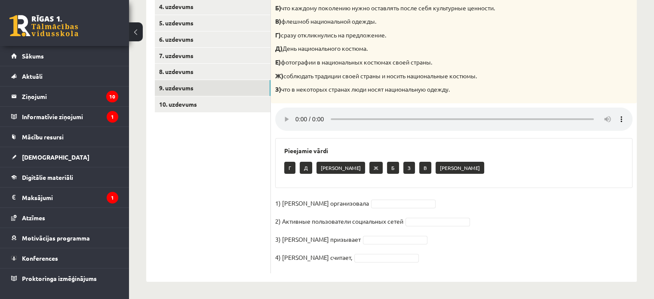
click at [197, 176] on ul "1. uzdevums 2. uzdevums 3. uzdevums 4. uzdevums 5. uzdevums 6. uzdevums 7. uzde…" at bounding box center [213, 111] width 116 height 323
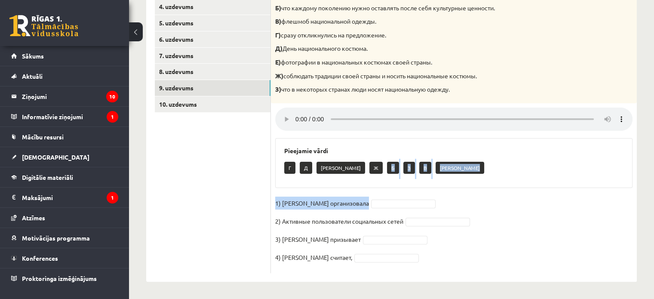
drag, startPoint x: 351, startPoint y: 169, endPoint x: 373, endPoint y: 198, distance: 36.9
click at [373, 198] on div "4p Прослушайте текст и соедините части предложений. А) дух патриотизма молодёжи…" at bounding box center [454, 116] width 366 height 314
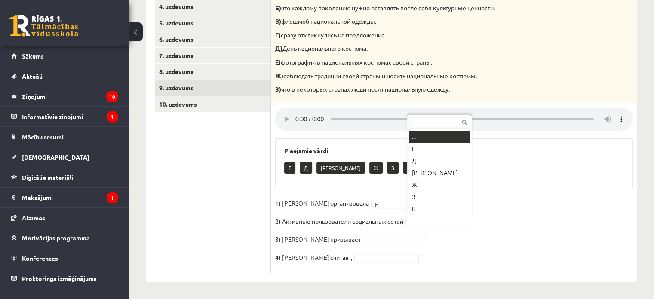
scroll to position [10, 0]
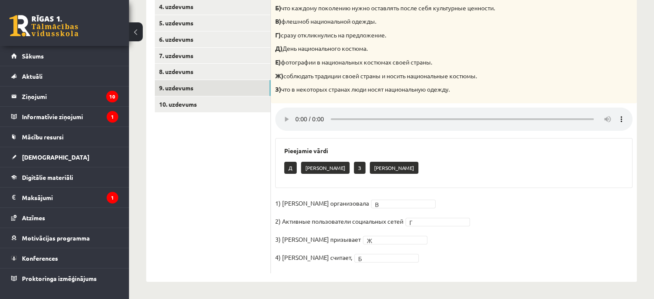
click at [245, 182] on ul "1. uzdevums 2. uzdevums 3. uzdevums 4. uzdevums 5. uzdevums 6. uzdevums 7. uzde…" at bounding box center [213, 111] width 116 height 323
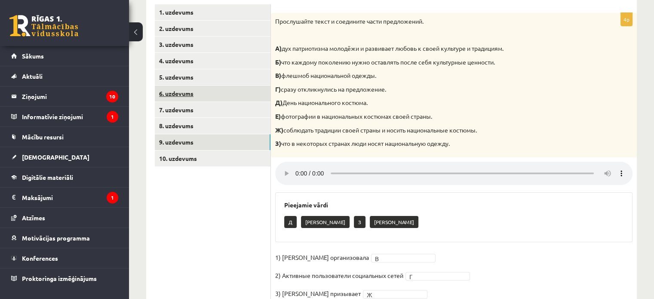
scroll to position [0, 0]
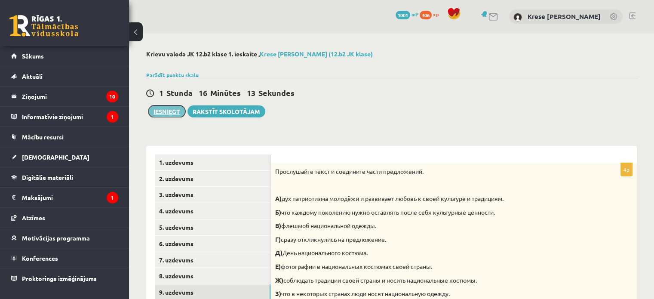
click at [165, 114] on button "Iesniegt" at bounding box center [166, 111] width 37 height 12
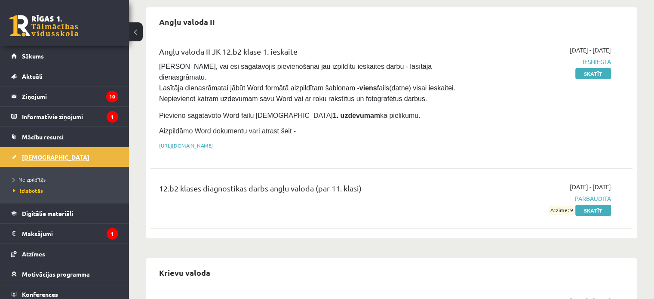
scroll to position [86, 0]
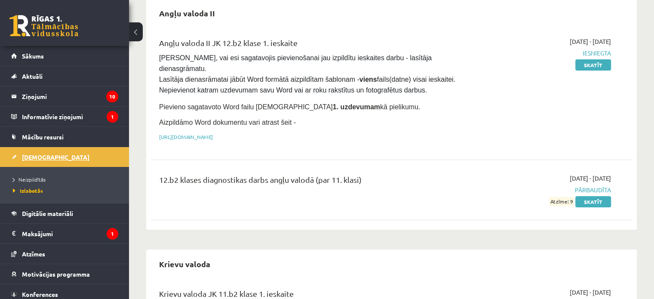
click at [20, 156] on link "[DEMOGRAPHIC_DATA]" at bounding box center [64, 157] width 107 height 20
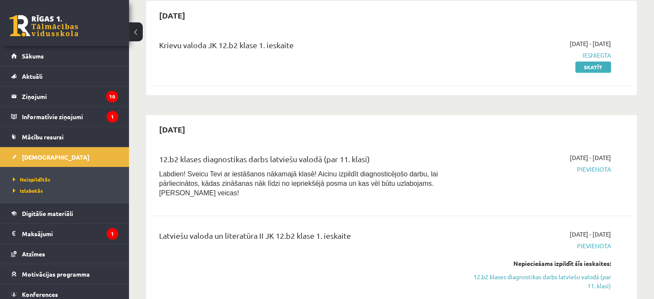
scroll to position [387, 0]
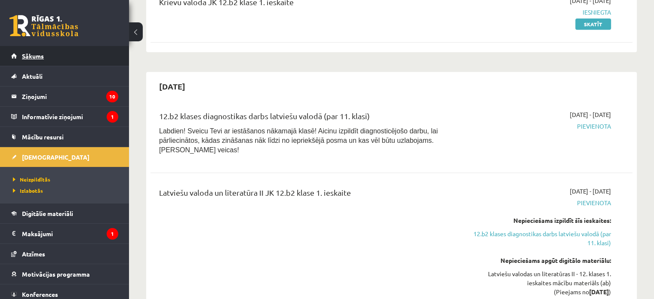
click at [65, 58] on link "Sākums" at bounding box center [64, 56] width 107 height 20
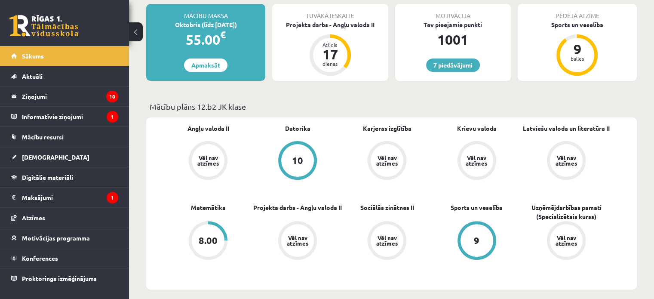
scroll to position [215, 0]
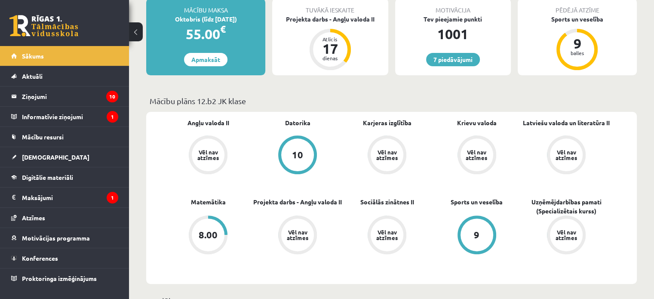
click at [564, 8] on div "Pēdējā atzīme" at bounding box center [577, 6] width 119 height 16
